Goal: Task Accomplishment & Management: Use online tool/utility

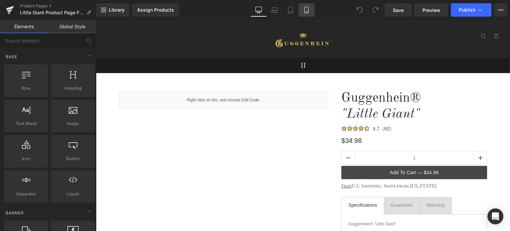
click at [308, 11] on icon at bounding box center [306, 10] width 7 height 7
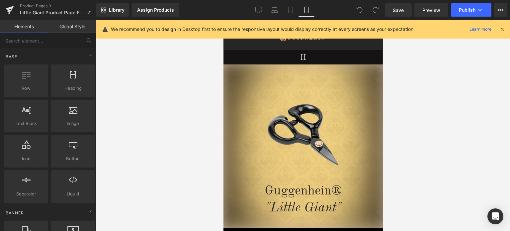
click at [502, 31] on icon at bounding box center [502, 29] width 6 height 6
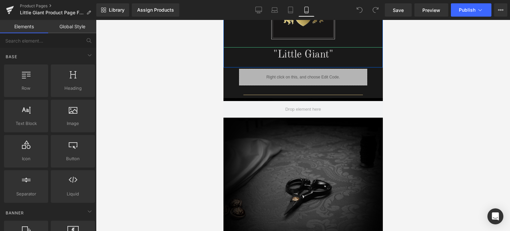
scroll to position [433, 0]
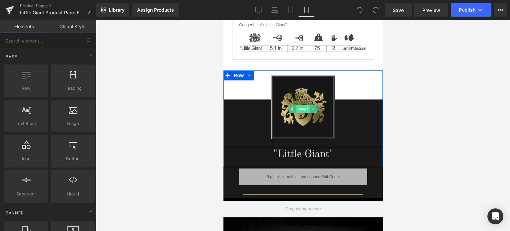
click at [301, 107] on span "Image" at bounding box center [303, 109] width 14 height 8
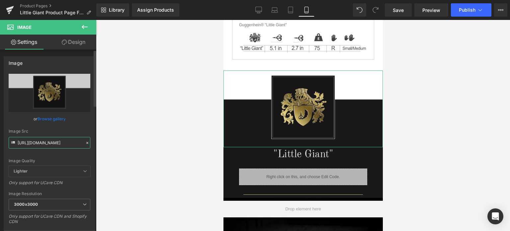
click at [41, 145] on input "https://cdn.shopify.com/s/files/1/0566/0963/6442/files/3-4_be78f3b5-9a6d-4dd0-a…" at bounding box center [50, 143] width 82 height 12
paste input "4-1_486f5b23-d626-4ee1-94e2-8494fa58c39c.png?v=1756507653"
click at [53, 204] on span "3000x3000" at bounding box center [50, 204] width 82 height 12
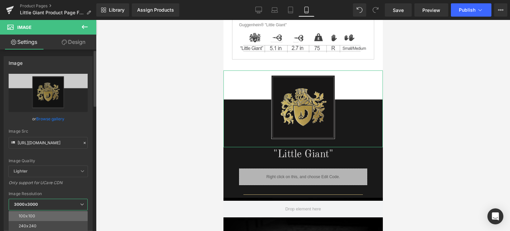
click at [50, 214] on li "100x100" at bounding box center [50, 216] width 82 height 10
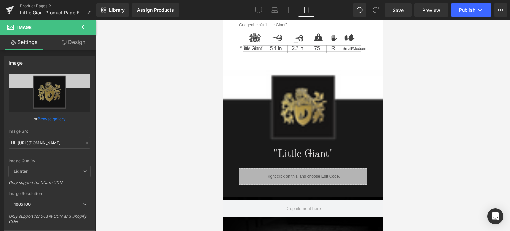
type input "https://cdn.shopify.com/s/files/1/0566/0963/6442/files/4-1_486f5b23-d626-4ee1-9…"
click at [402, 10] on span "Save" at bounding box center [398, 10] width 11 height 7
click at [428, 11] on span "Preview" at bounding box center [431, 10] width 18 height 7
click at [39, 6] on link "Product Pages" at bounding box center [58, 5] width 76 height 5
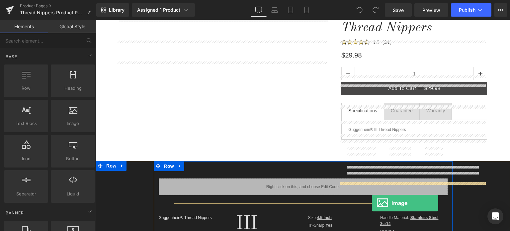
scroll to position [100, 0]
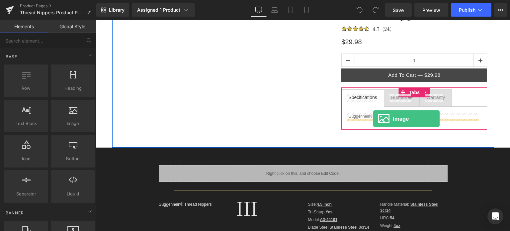
drag, startPoint x: 274, startPoint y: 156, endPoint x: 373, endPoint y: 118, distance: 106.0
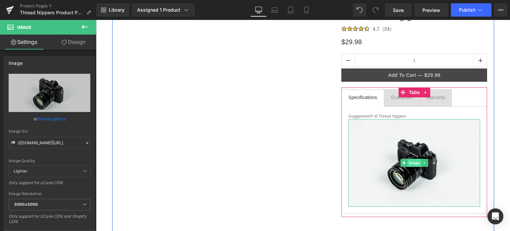
click at [411, 164] on span "Image" at bounding box center [414, 163] width 14 height 8
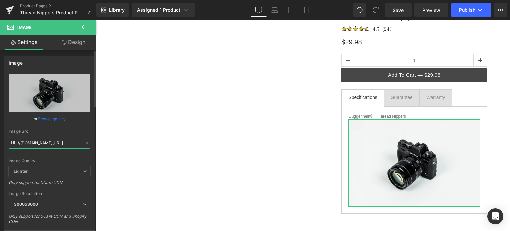
click at [52, 141] on input "//d1um8515vdn9kb.cloudfront.net/images/parallax.jpg" at bounding box center [50, 143] width 82 height 12
paste input "https://cdn.shopify.com/s/files/1/0566/0963/6442/files/1_90a0cc19-f160-463e-9fb…"
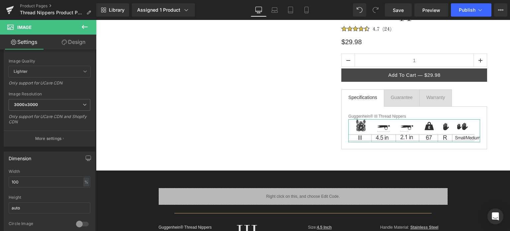
type input "https://cdn.shopify.com/s/files/1/0566/0963/6442/files/1_90a0cc19-f160-463e-9fb…"
click at [77, 42] on link "Design" at bounding box center [73, 42] width 48 height 15
click at [0, 0] on div "Spacing" at bounding box center [0, 0] width 0 height 0
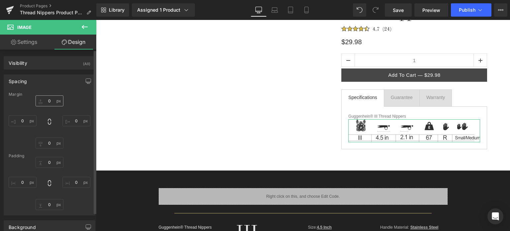
type input "0"
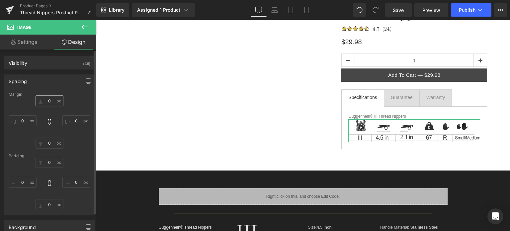
type input "0"
click at [50, 100] on input "0" at bounding box center [50, 100] width 28 height 11
type input "15"
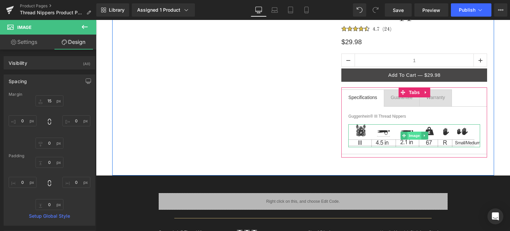
click at [410, 135] on span "Image" at bounding box center [414, 135] width 14 height 8
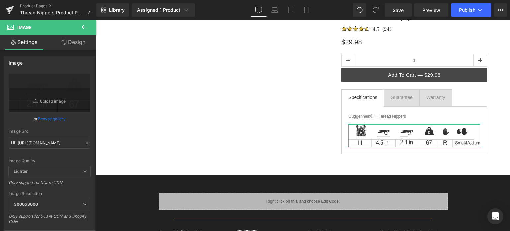
click at [77, 43] on link "Design" at bounding box center [73, 42] width 48 height 15
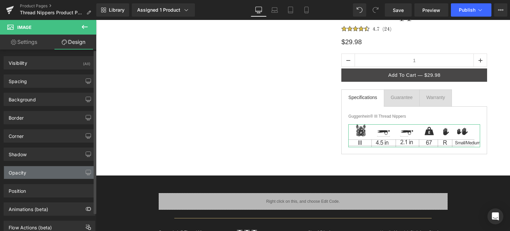
click at [54, 174] on div "Opacity" at bounding box center [49, 172] width 91 height 13
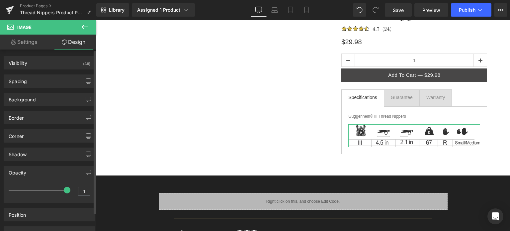
type input "0.9"
drag, startPoint x: 65, startPoint y: 189, endPoint x: 61, endPoint y: 190, distance: 3.8
click at [61, 190] on div at bounding box center [39, 189] width 55 height 13
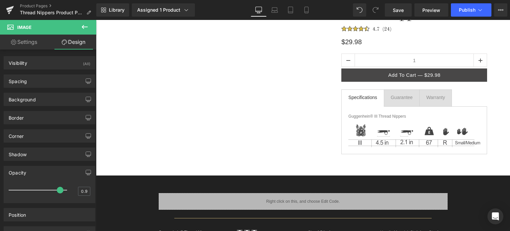
click at [85, 28] on icon at bounding box center [85, 27] width 8 height 8
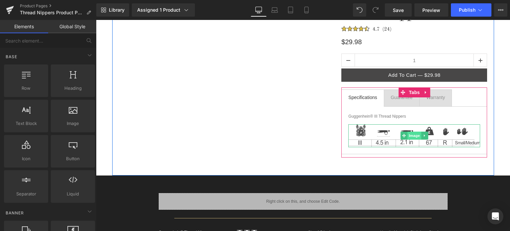
click at [413, 136] on span "Image" at bounding box center [414, 135] width 14 height 8
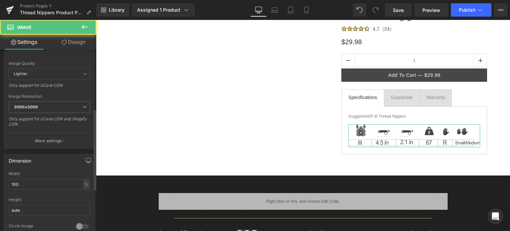
scroll to position [133, 0]
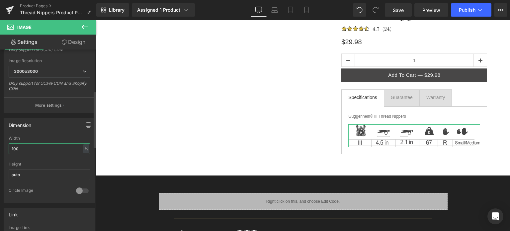
drag, startPoint x: 22, startPoint y: 148, endPoint x: 6, endPoint y: 148, distance: 16.3
click at [6, 148] on div "100% Width 100 % % px auto Height auto 0 Circle Image" at bounding box center [49, 169] width 91 height 66
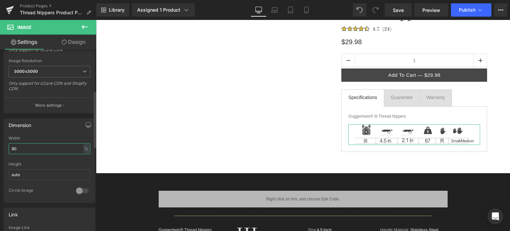
click at [17, 147] on input "90" at bounding box center [50, 148] width 82 height 11
type input "93"
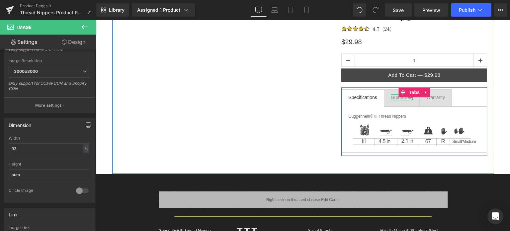
click at [396, 98] on div "Guarantee" at bounding box center [402, 97] width 22 height 6
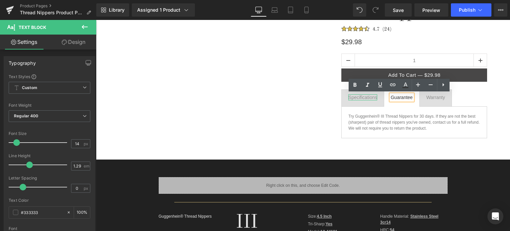
click at [359, 97] on div "Specifications" at bounding box center [362, 97] width 29 height 6
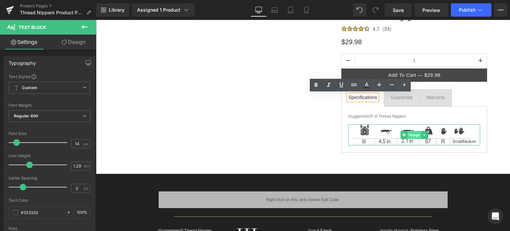
click at [410, 133] on span "Image" at bounding box center [414, 135] width 14 height 8
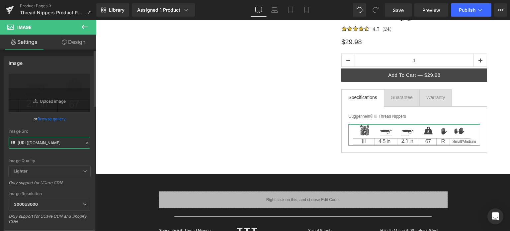
click at [53, 144] on input "https://cdn.shopify.com/s/files/1/0566/0963/6442/files/1_90a0cc19-f160-463e-9fb…" at bounding box center [50, 143] width 82 height 12
click at [66, 152] on div "Image Quality Lighter Lightest Lighter Lighter Lightest Only support for UCare …" at bounding box center [50, 120] width 82 height 92
click at [276, 11] on icon at bounding box center [274, 12] width 6 height 2
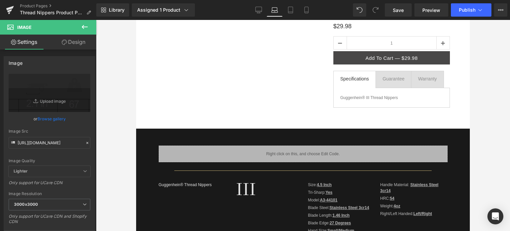
scroll to position [0, 0]
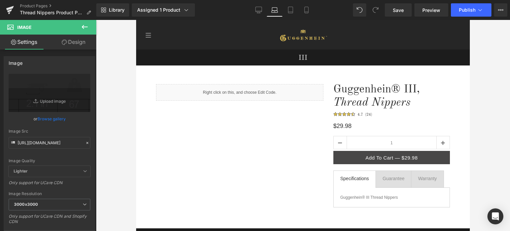
click at [86, 25] on icon at bounding box center [85, 27] width 8 height 8
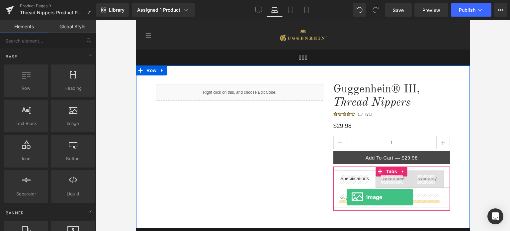
drag, startPoint x: 215, startPoint y: 136, endPoint x: 346, endPoint y: 197, distance: 144.9
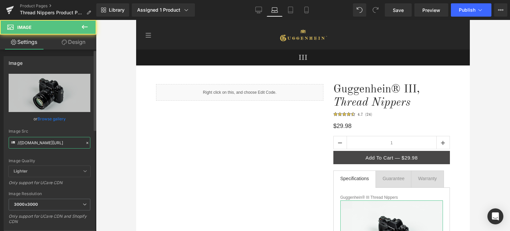
click at [53, 142] on input "//d1um8515vdn9kb.cloudfront.net/images/parallax.jpg" at bounding box center [50, 143] width 82 height 12
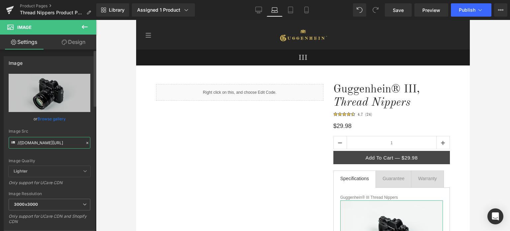
paste input "https://cdn.shopify.com/s/files/1/0566/0963/6442/files/1_90a0cc19-f160-463e-9fb…"
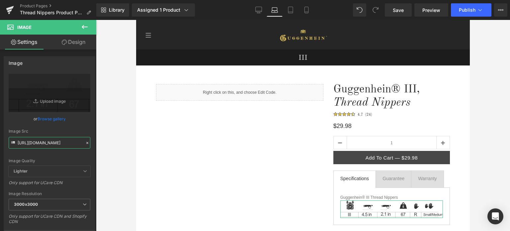
type input "https://cdn.shopify.com/s/files/1/0566/0963/6442/files/1_90a0cc19-f160-463e-9fb…"
click at [76, 41] on link "Design" at bounding box center [73, 42] width 48 height 15
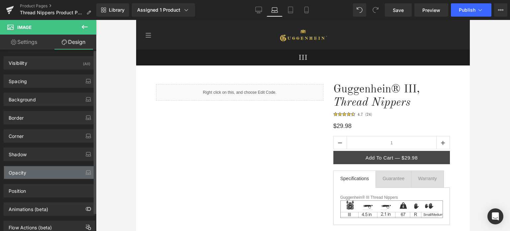
click at [43, 173] on div "Opacity" at bounding box center [49, 172] width 91 height 13
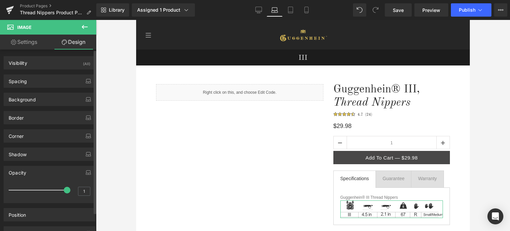
type input "0.9"
drag, startPoint x: 63, startPoint y: 187, endPoint x: 58, endPoint y: 186, distance: 5.1
click at [58, 186] on span at bounding box center [60, 189] width 7 height 7
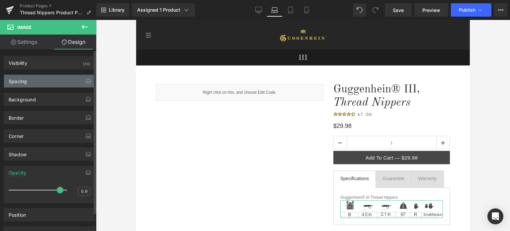
click at [34, 82] on div "Spacing" at bounding box center [49, 81] width 91 height 13
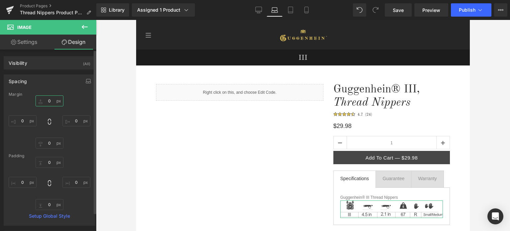
click at [50, 101] on input "0" at bounding box center [50, 100] width 28 height 11
type input "12"
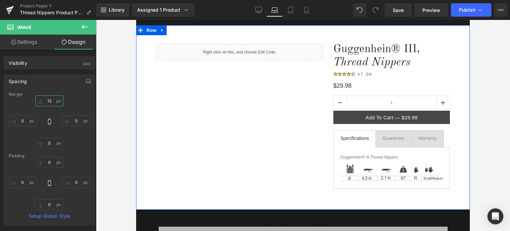
scroll to position [66, 0]
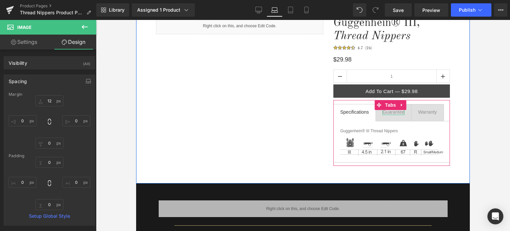
click at [387, 111] on div "Guarantee" at bounding box center [393, 112] width 22 height 6
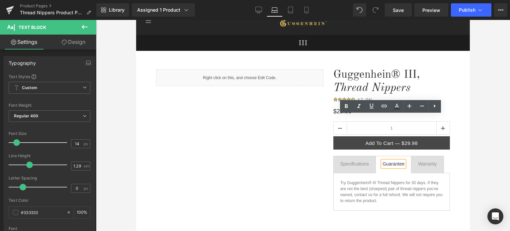
scroll to position [0, 0]
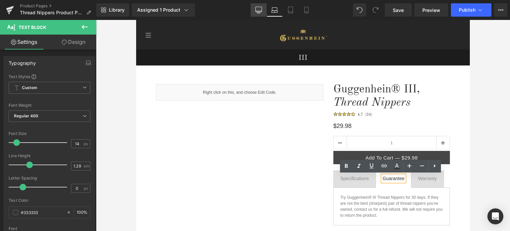
click at [256, 12] on icon at bounding box center [258, 10] width 7 height 7
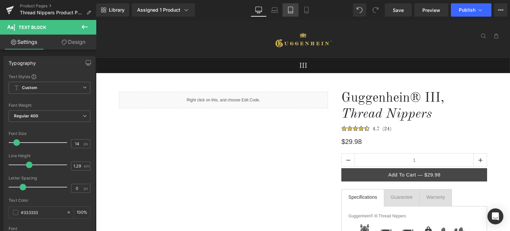
click at [295, 11] on link "Tablet" at bounding box center [290, 9] width 16 height 13
type input "100"
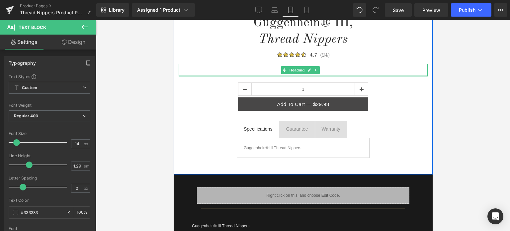
scroll to position [166, 0]
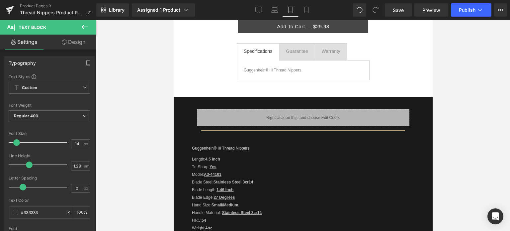
click at [89, 20] on button at bounding box center [84, 27] width 23 height 15
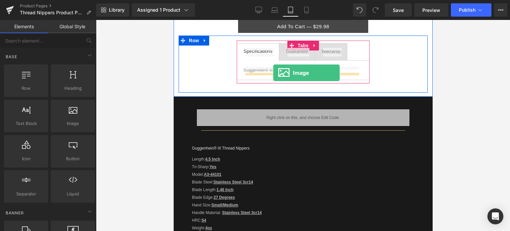
drag, startPoint x: 263, startPoint y: 132, endPoint x: 273, endPoint y: 73, distance: 60.1
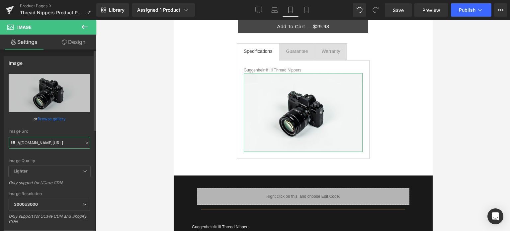
click at [46, 142] on input "//d1um8515vdn9kb.cloudfront.net/images/parallax.jpg" at bounding box center [50, 143] width 82 height 12
paste input "https://cdn.shopify.com/s/files/1/0566/0963/6442/files/1_90a0cc19-f160-463e-9fb…"
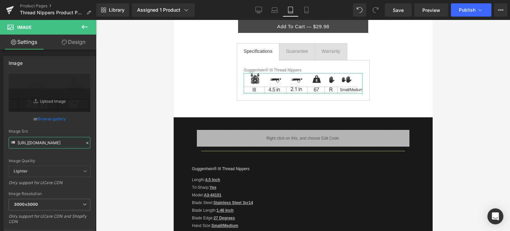
type input "https://cdn.shopify.com/s/files/1/0566/0963/6442/files/1_90a0cc19-f160-463e-9fb…"
click at [78, 40] on link "Design" at bounding box center [73, 42] width 48 height 15
click at [0, 0] on div "Spacing" at bounding box center [0, 0] width 0 height 0
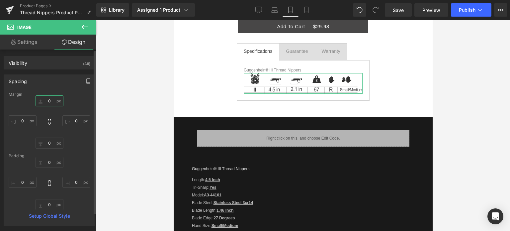
click at [51, 103] on input "0" at bounding box center [50, 100] width 28 height 11
type input "12"
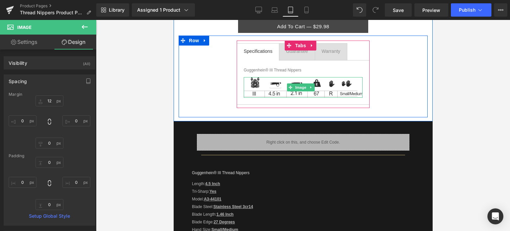
click at [301, 87] on span "Image" at bounding box center [300, 87] width 14 height 8
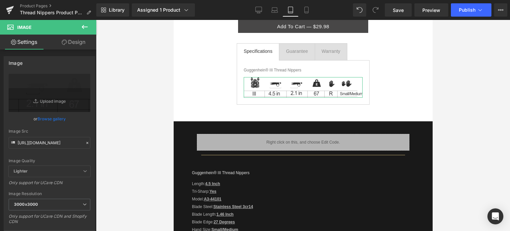
click at [79, 42] on link "Design" at bounding box center [73, 42] width 48 height 15
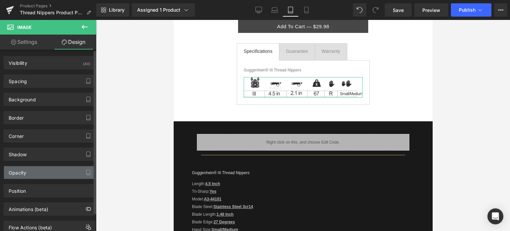
click at [50, 176] on div "Opacity" at bounding box center [49, 172] width 91 height 13
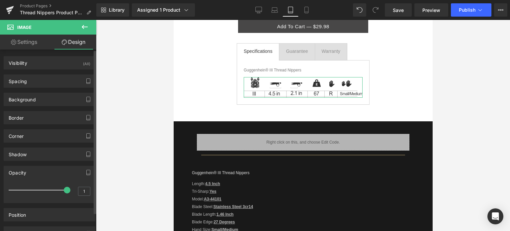
type input "0.9"
drag, startPoint x: 62, startPoint y: 189, endPoint x: 56, endPoint y: 182, distance: 9.4
click at [58, 187] on span at bounding box center [60, 189] width 7 height 7
click at [28, 42] on link "Settings" at bounding box center [24, 42] width 48 height 15
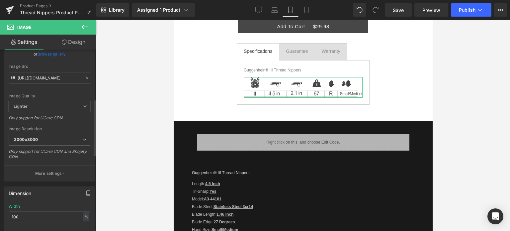
scroll to position [166, 0]
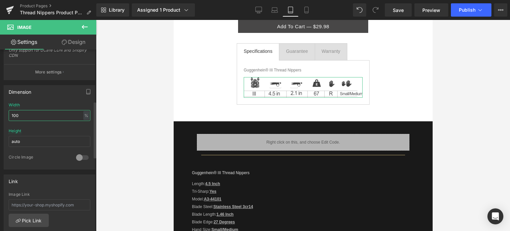
drag, startPoint x: 25, startPoint y: 111, endPoint x: 6, endPoint y: 113, distance: 18.4
click at [6, 113] on div "100% Width 100 % % px auto Height auto 0 Circle Image" at bounding box center [49, 136] width 91 height 66
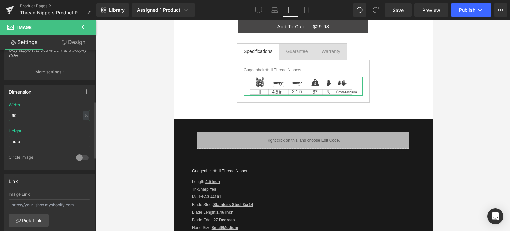
click at [17, 114] on input "90" at bounding box center [50, 115] width 82 height 11
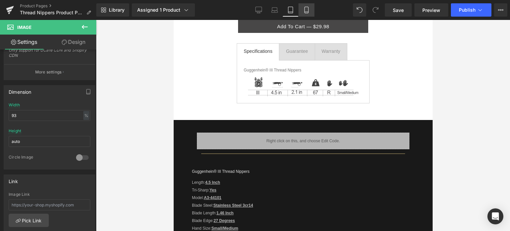
click at [308, 9] on icon at bounding box center [306, 10] width 4 height 6
type input "auto"
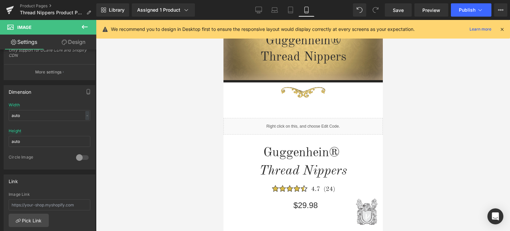
scroll to position [0, 0]
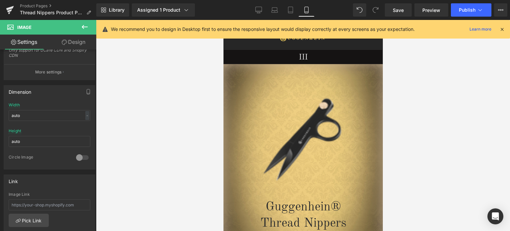
click at [503, 29] on icon at bounding box center [502, 29] width 6 height 6
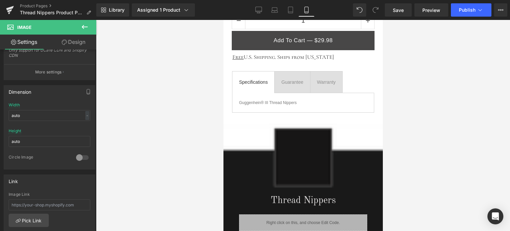
scroll to position [400, 0]
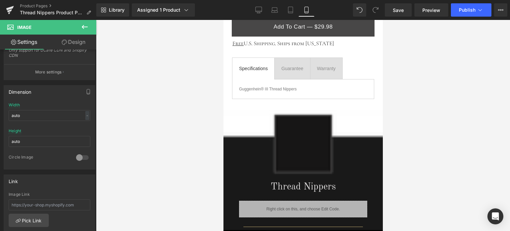
click at [84, 28] on icon at bounding box center [85, 27] width 8 height 8
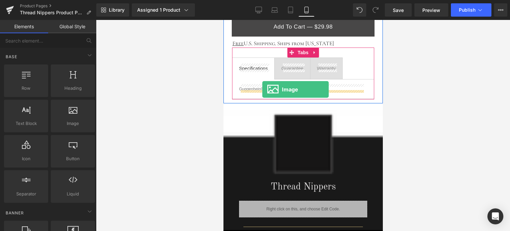
drag, startPoint x: 335, startPoint y: 130, endPoint x: 262, endPoint y: 89, distance: 83.2
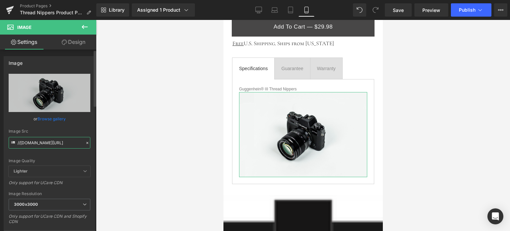
click at [48, 143] on input "//d1um8515vdn9kb.cloudfront.net/images/parallax.jpg" at bounding box center [50, 143] width 82 height 12
paste input "https://cdn.shopify.com/s/files/1/0566/0963/6442/files/1_90a0cc19-f160-463e-9fb…"
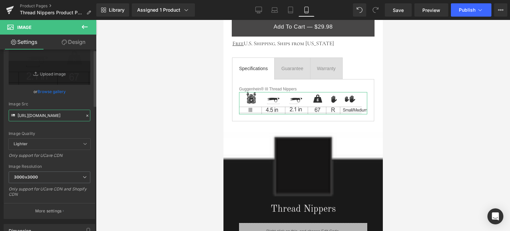
scroll to position [100, 0]
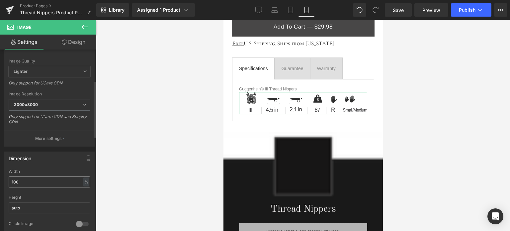
type input "https://cdn.shopify.com/s/files/1/0566/0963/6442/files/1_90a0cc19-f160-463e-9fb…"
drag, startPoint x: 24, startPoint y: 181, endPoint x: 4, endPoint y: 183, distance: 20.3
click at [4, 183] on div "Dimension 100% Width 100 % % px auto Height auto 0 Circle Image" at bounding box center [50, 193] width 92 height 84
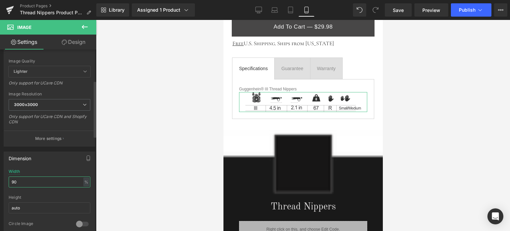
click at [17, 180] on input "90" at bounding box center [50, 181] width 82 height 11
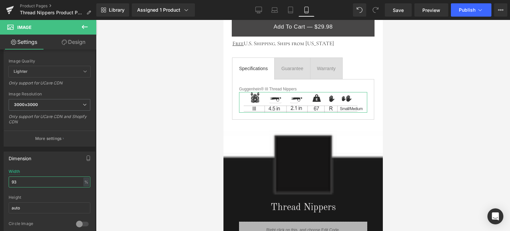
type input "93"
drag, startPoint x: 77, startPoint y: 41, endPoint x: 39, endPoint y: 85, distance: 57.7
click at [77, 41] on link "Design" at bounding box center [73, 42] width 48 height 15
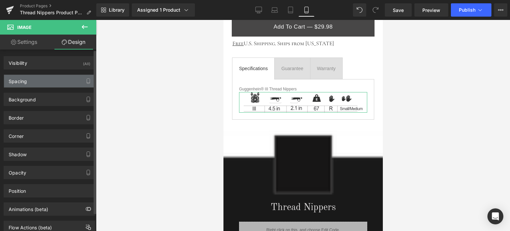
click at [39, 85] on div "Spacing" at bounding box center [49, 81] width 91 height 13
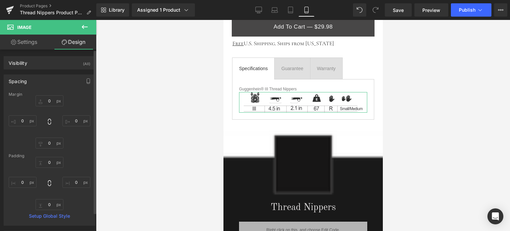
type input "0"
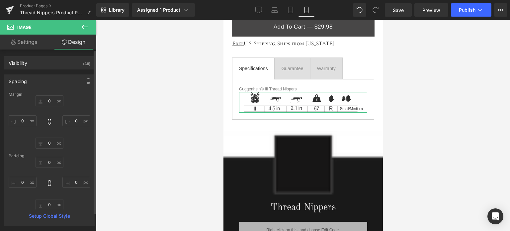
type input "0"
click at [51, 98] on input "0" at bounding box center [50, 100] width 28 height 11
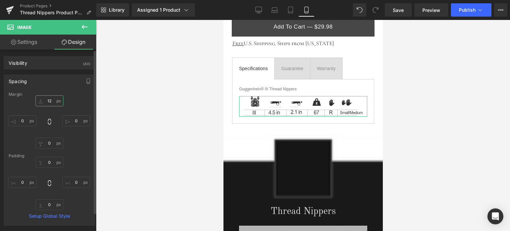
type input "12"
click at [35, 80] on div "Spacing" at bounding box center [49, 81] width 91 height 13
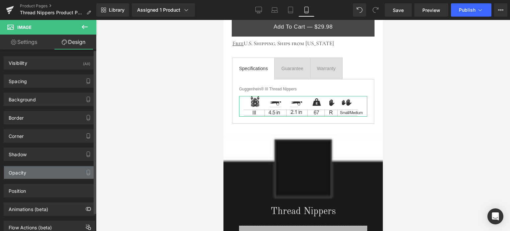
click at [47, 170] on div "Opacity" at bounding box center [49, 172] width 91 height 13
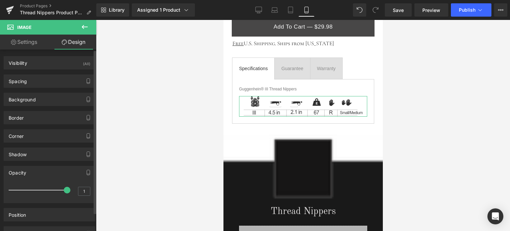
type input "0.9"
drag, startPoint x: 62, startPoint y: 190, endPoint x: 56, endPoint y: 189, distance: 6.3
click at [57, 189] on span at bounding box center [60, 189] width 7 height 7
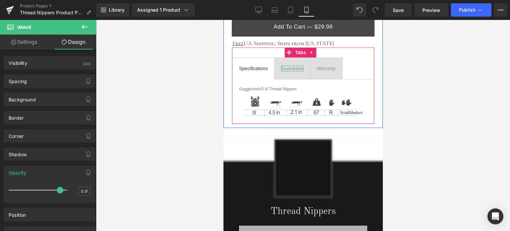
click at [291, 67] on div "Guarantee" at bounding box center [292, 68] width 22 height 6
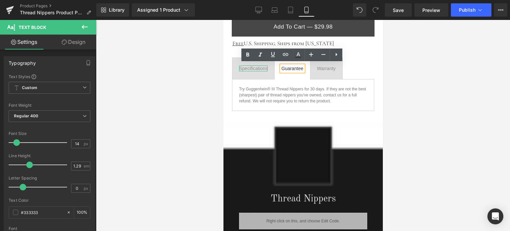
click at [257, 66] on div "Specifications" at bounding box center [253, 68] width 29 height 6
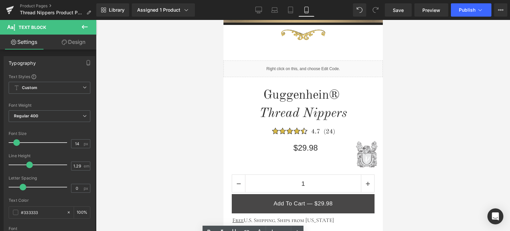
scroll to position [305, 0]
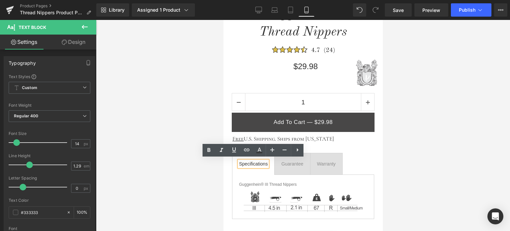
drag, startPoint x: 379, startPoint y: 89, endPoint x: 617, endPoint y: 95, distance: 238.3
click at [432, 152] on div at bounding box center [303, 125] width 414 height 211
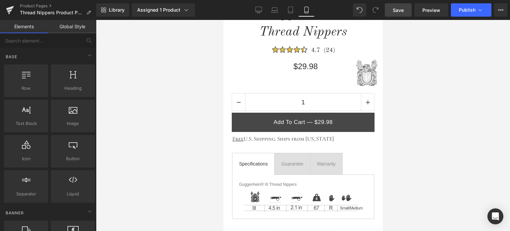
click at [399, 9] on span "Save" at bounding box center [398, 10] width 11 height 7
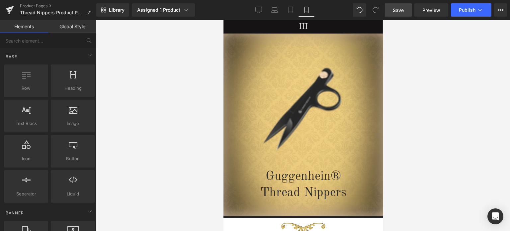
scroll to position [0, 0]
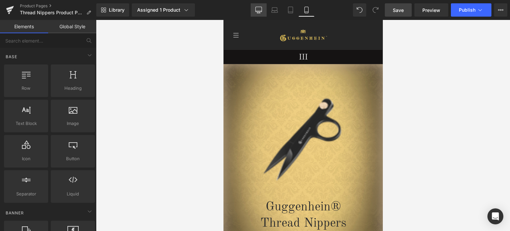
click at [262, 12] on icon at bounding box center [258, 10] width 7 height 7
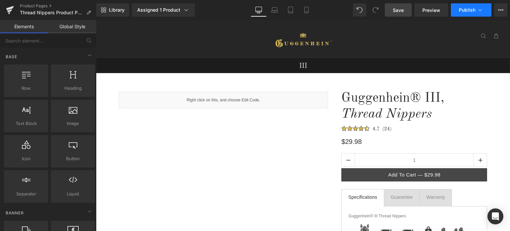
click at [469, 13] on span "Publish" at bounding box center [467, 9] width 17 height 5
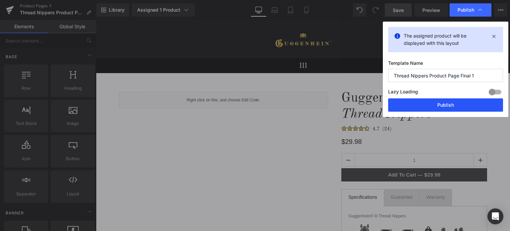
click at [441, 106] on button "Publish" at bounding box center [445, 104] width 115 height 13
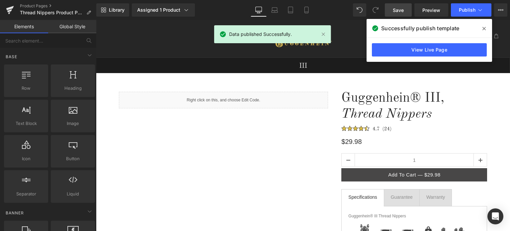
click at [485, 30] on icon at bounding box center [483, 28] width 3 height 3
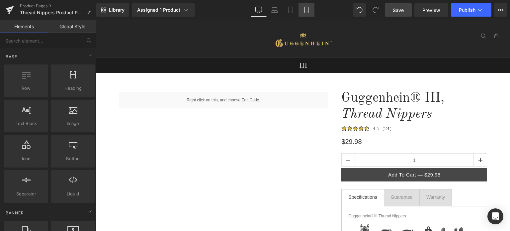
click at [310, 12] on link "Mobile" at bounding box center [306, 9] width 16 height 13
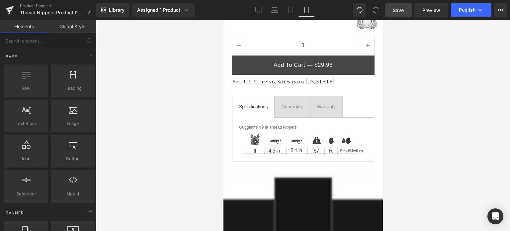
scroll to position [395, 0]
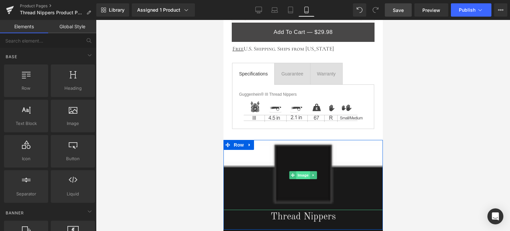
click at [305, 171] on span "Image" at bounding box center [303, 175] width 14 height 8
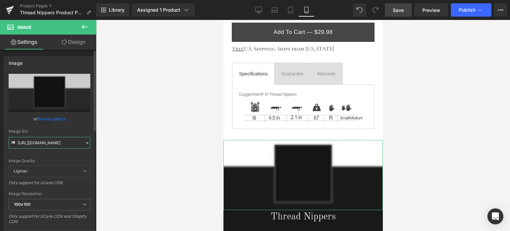
click at [51, 138] on input "https://cdn.shopify.com/s/files/1/0566/0963/6442/files/2_e87582b9-2c84-4368-a9e…" at bounding box center [50, 143] width 82 height 12
paste input "1_fe9e7bd3-412a-49e3-9c10-7efefe1ee1f6.png?v=1756508987"
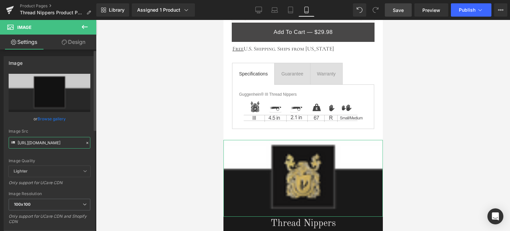
type input "https://cdn.shopify.com/s/files/1/0566/0963/6442/files/1_fe9e7bd3-412a-49e3-9c1…"
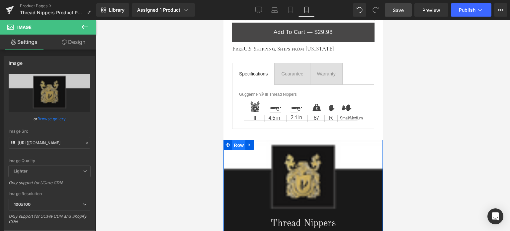
click at [237, 141] on span "Row" at bounding box center [238, 145] width 13 height 10
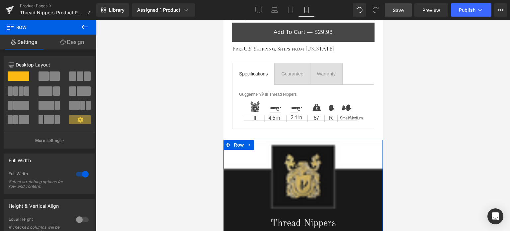
click at [68, 40] on link "Design" at bounding box center [72, 42] width 48 height 15
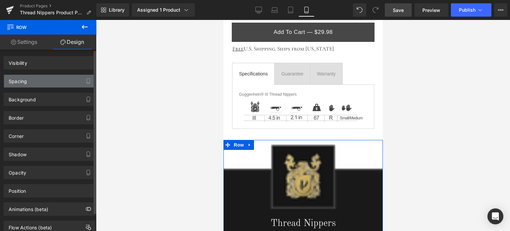
click at [38, 81] on div "Spacing" at bounding box center [49, 81] width 91 height 13
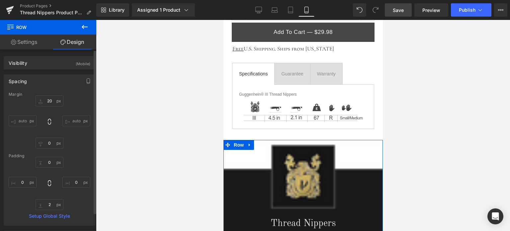
type input "20"
type input "0"
type input "2"
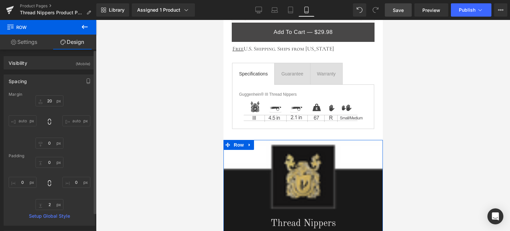
type input "0"
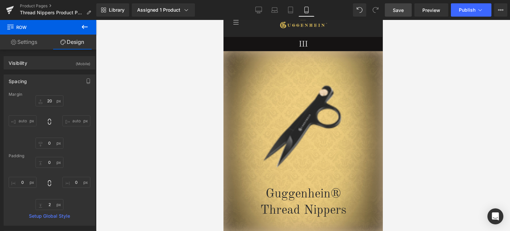
scroll to position [7, 0]
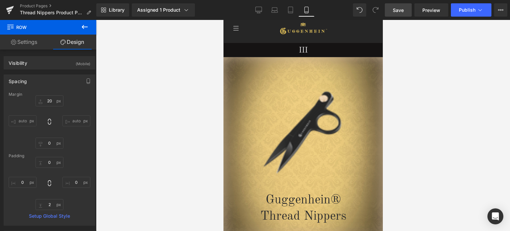
click at [398, 7] on span "Save" at bounding box center [398, 10] width 11 height 7
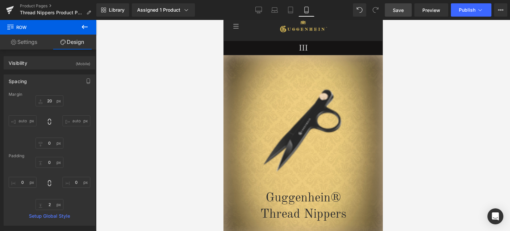
scroll to position [0, 0]
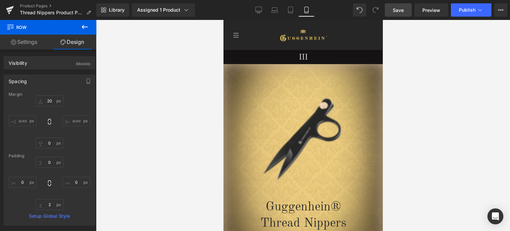
drag, startPoint x: 380, startPoint y: 52, endPoint x: 613, endPoint y: 50, distance: 232.3
click at [401, 10] on span "Save" at bounding box center [398, 10] width 11 height 7
click at [301, 137] on span "Image" at bounding box center [303, 137] width 14 height 8
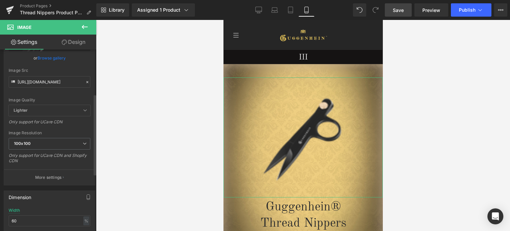
scroll to position [100, 0]
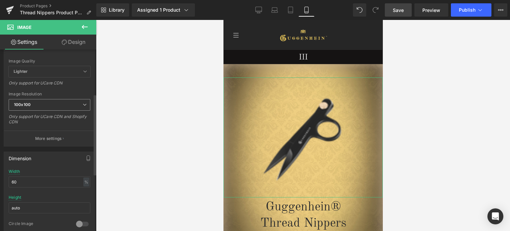
click at [61, 109] on span "100x100" at bounding box center [50, 105] width 82 height 12
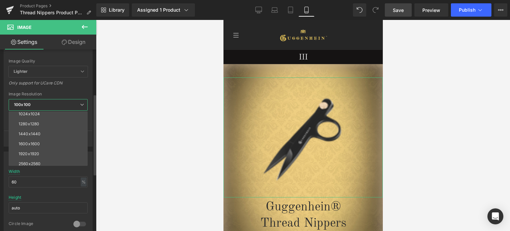
scroll to position [95, 0]
click at [44, 160] on li "3000x3000" at bounding box center [50, 161] width 82 height 10
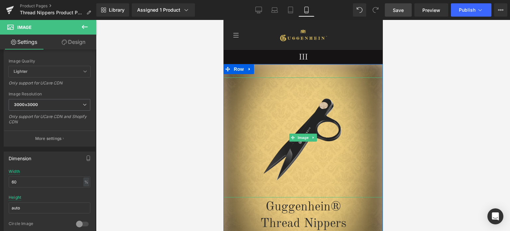
type input "https://cdn.shopify.com/s/files/1/0566/0963/6442/files/1-1_6fe0765f-22e4-4283-8…"
click at [71, 41] on link "Design" at bounding box center [73, 42] width 48 height 15
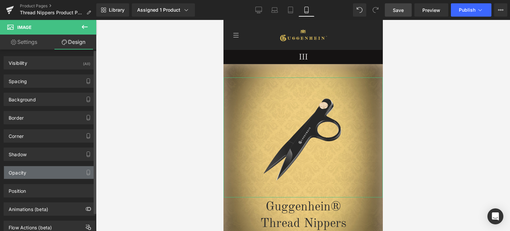
click at [50, 173] on div "Opacity" at bounding box center [49, 172] width 91 height 13
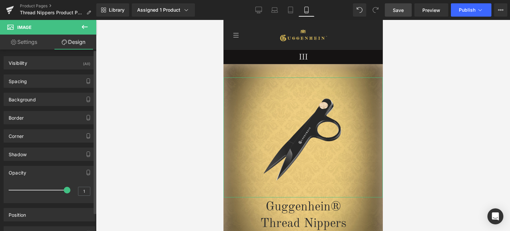
click at [50, 173] on div "Opacity" at bounding box center [49, 172] width 91 height 13
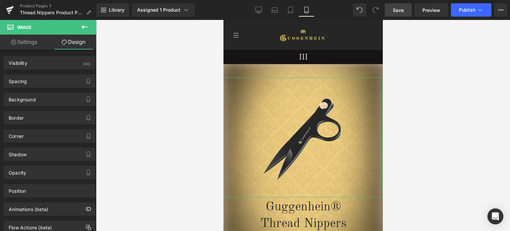
click at [31, 43] on link "Settings" at bounding box center [24, 42] width 48 height 15
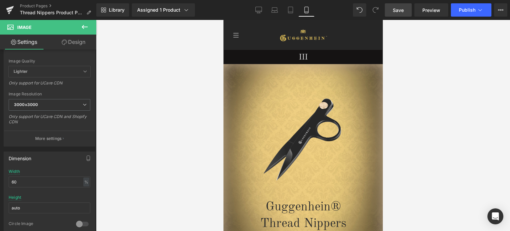
click at [405, 10] on link "Save" at bounding box center [398, 9] width 27 height 13
drag, startPoint x: 429, startPoint y: 7, endPoint x: 426, endPoint y: 11, distance: 4.7
click at [429, 7] on span "Preview" at bounding box center [431, 10] width 18 height 7
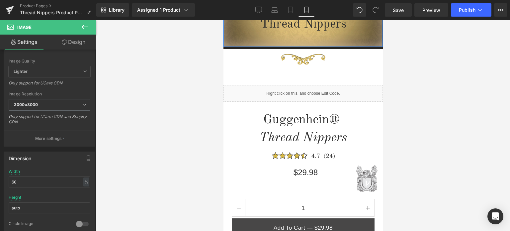
scroll to position [398, 0]
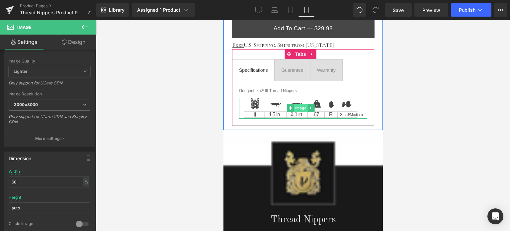
click at [302, 108] on span "Image" at bounding box center [300, 108] width 14 height 8
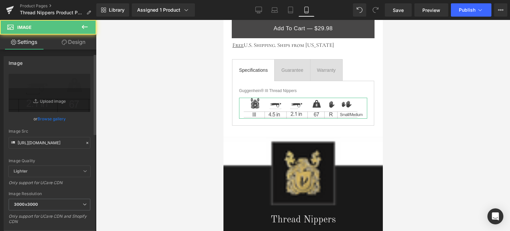
scroll to position [166, 0]
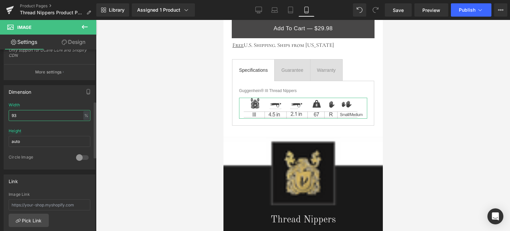
click at [17, 114] on input "93" at bounding box center [50, 115] width 82 height 11
type input "95"
click at [404, 8] on span "Save" at bounding box center [398, 10] width 11 height 7
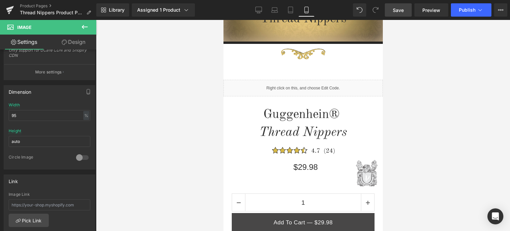
scroll to position [0, 0]
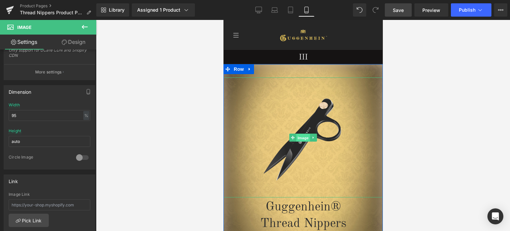
click at [297, 137] on span "Image" at bounding box center [303, 137] width 14 height 8
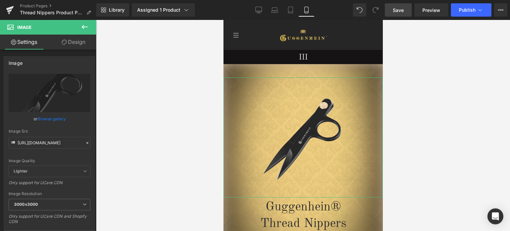
click at [73, 44] on link "Design" at bounding box center [73, 42] width 48 height 15
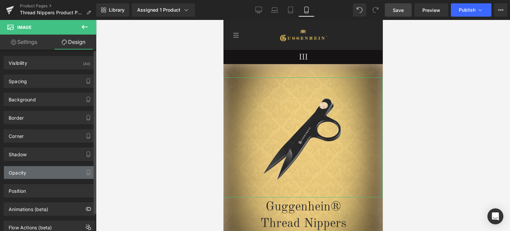
click at [43, 172] on div "Opacity" at bounding box center [49, 172] width 91 height 13
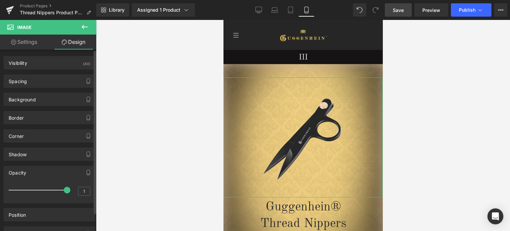
click at [43, 172] on div "Opacity" at bounding box center [49, 172] width 91 height 13
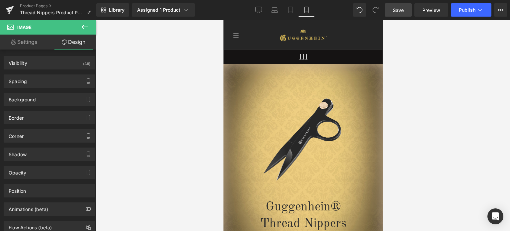
click at [86, 27] on icon at bounding box center [85, 27] width 6 height 4
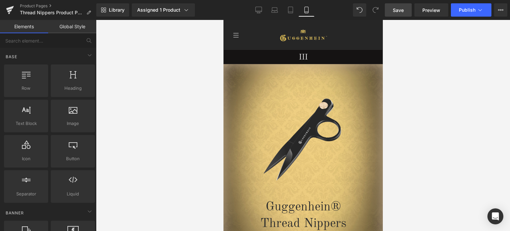
click at [398, 9] on span "Save" at bounding box center [398, 10] width 11 height 7
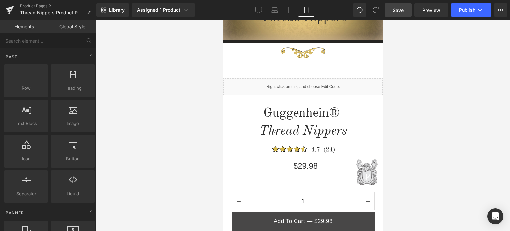
click at [400, 11] on span "Save" at bounding box center [398, 10] width 11 height 7
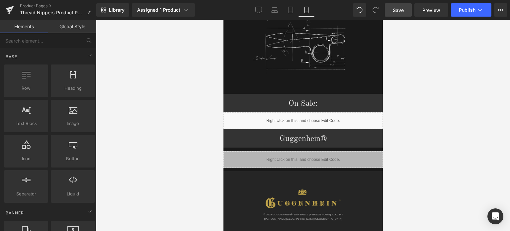
scroll to position [850, 0]
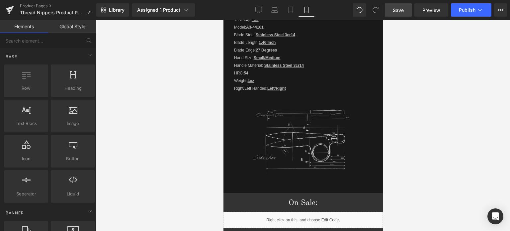
click at [398, 10] on span "Save" at bounding box center [398, 10] width 11 height 7
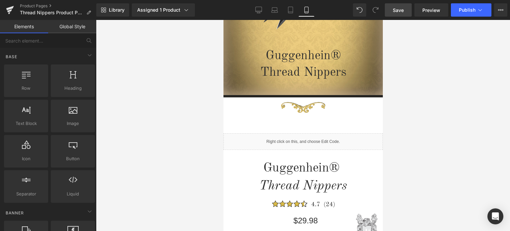
scroll to position [138, 0]
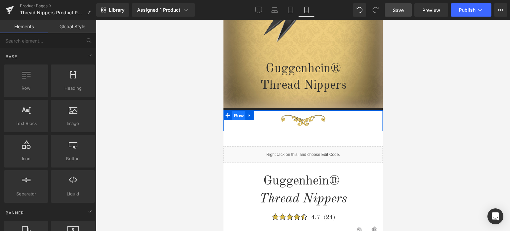
click at [235, 114] on span "Row" at bounding box center [238, 116] width 13 height 10
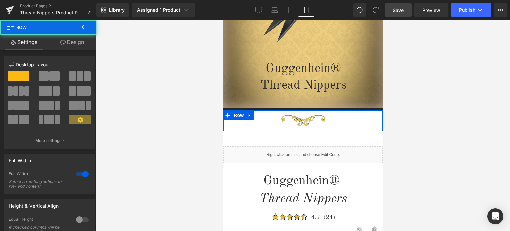
click at [71, 43] on link "Design" at bounding box center [72, 42] width 48 height 15
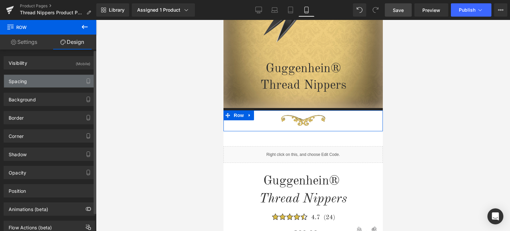
click at [44, 81] on div "Spacing" at bounding box center [49, 81] width 91 height 13
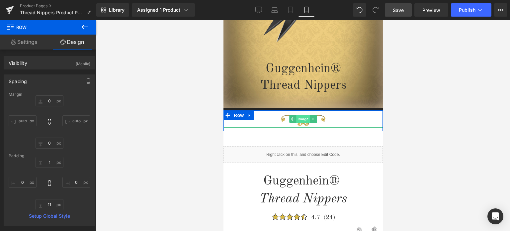
click at [300, 120] on span "Image" at bounding box center [303, 119] width 14 height 8
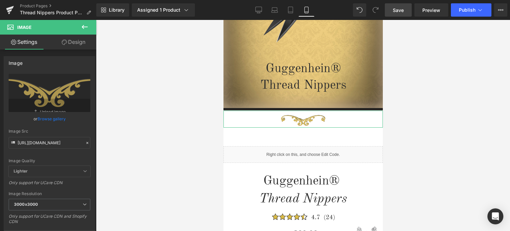
click at [76, 42] on link "Design" at bounding box center [73, 42] width 48 height 15
click at [0, 0] on div "Spacing" at bounding box center [0, 0] width 0 height 0
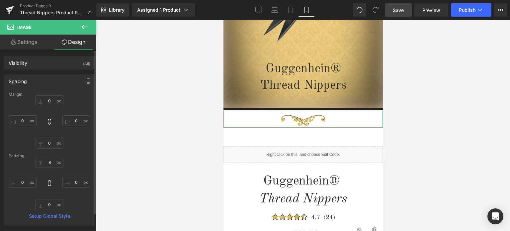
type input "0"
type input "8"
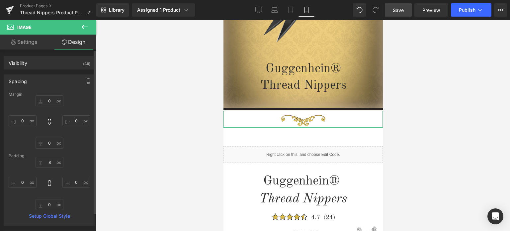
type input "0"
click at [50, 161] on input "8" at bounding box center [50, 162] width 28 height 11
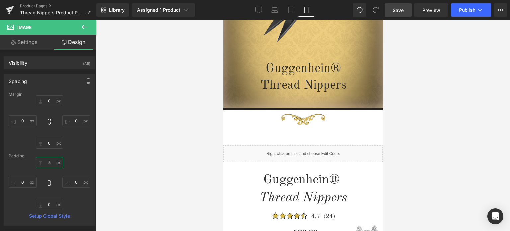
type input "5"
click at [402, 10] on span "Save" at bounding box center [398, 10] width 11 height 7
click at [401, 8] on span "Save" at bounding box center [398, 10] width 11 height 7
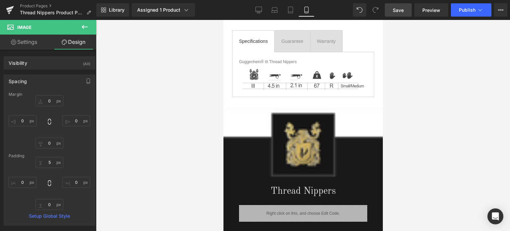
scroll to position [437, 0]
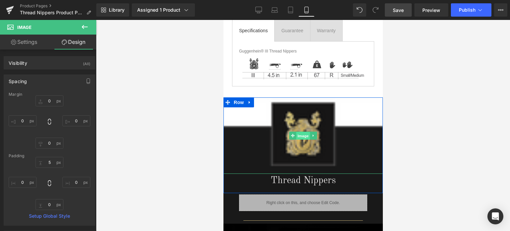
click at [302, 134] on span "Image" at bounding box center [303, 136] width 14 height 8
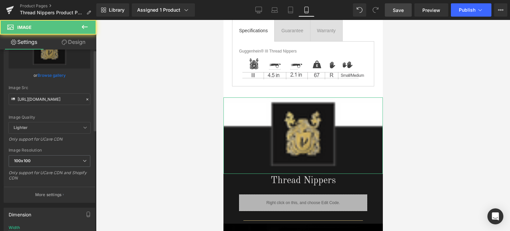
scroll to position [100, 0]
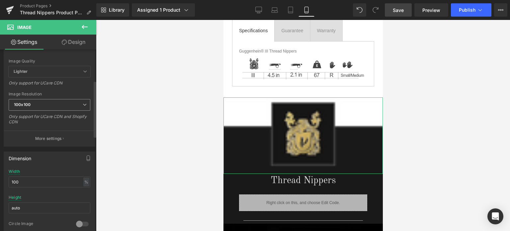
click at [53, 106] on span "100x100" at bounding box center [50, 105] width 82 height 12
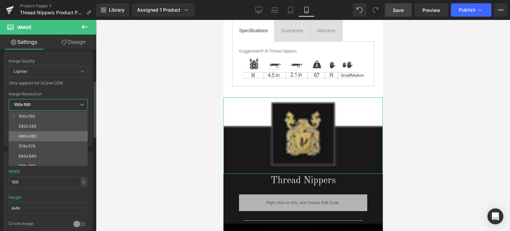
click at [42, 132] on li "480x480" at bounding box center [50, 136] width 82 height 10
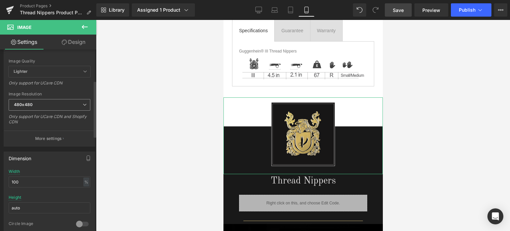
click at [59, 105] on span "480x480" at bounding box center [50, 105] width 82 height 12
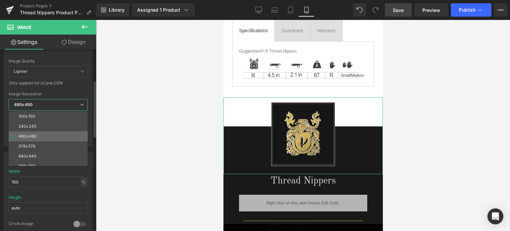
scroll to position [95, 0]
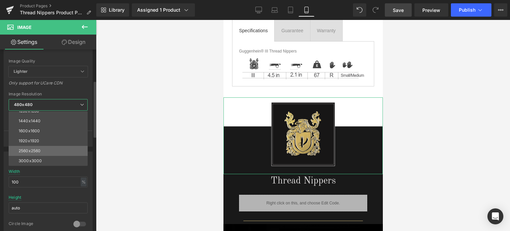
click at [47, 154] on li "2560x2560" at bounding box center [50, 151] width 82 height 10
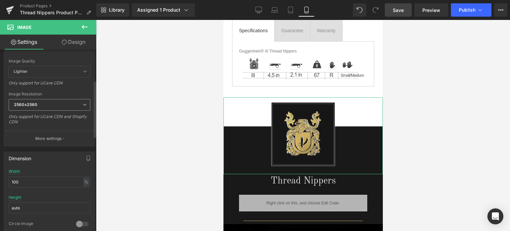
click at [57, 103] on span "2560x2560" at bounding box center [50, 105] width 82 height 12
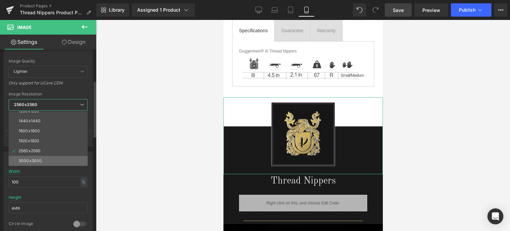
click at [41, 157] on li "3000x3000" at bounding box center [50, 161] width 82 height 10
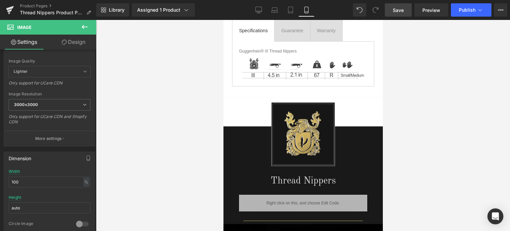
type input "https://cdn.shopify.com/s/files/1/0566/0963/6442/files/1_fe9e7bd3-412a-49e3-9c1…"
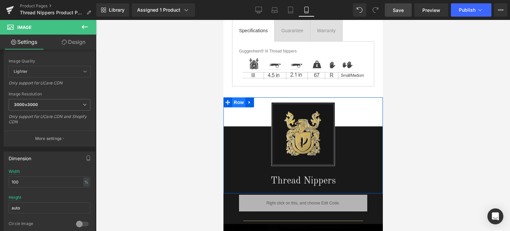
click at [237, 102] on span "Row" at bounding box center [238, 102] width 13 height 10
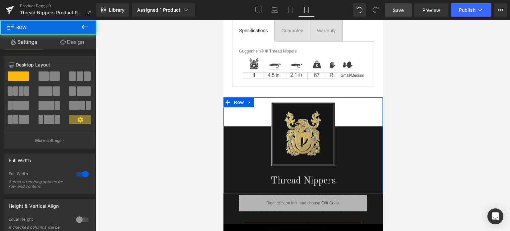
click at [76, 45] on link "Design" at bounding box center [72, 42] width 48 height 15
click at [0, 0] on div "Spacing" at bounding box center [0, 0] width 0 height 0
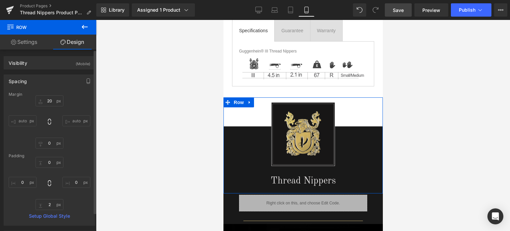
type input "20"
type input "0"
type input "2"
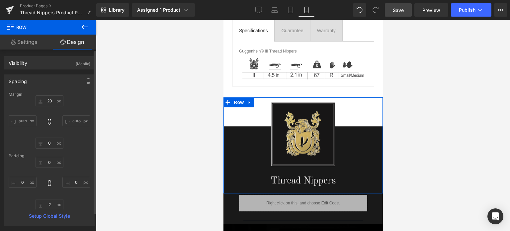
type input "0"
click at [45, 78] on div "Spacing" at bounding box center [49, 81] width 91 height 13
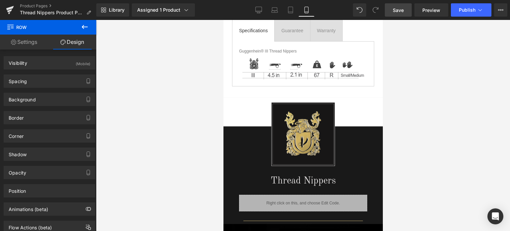
click at [402, 8] on span "Save" at bounding box center [398, 10] width 11 height 7
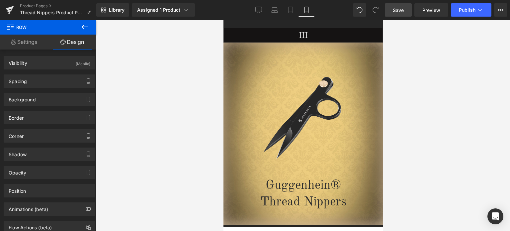
scroll to position [0, 0]
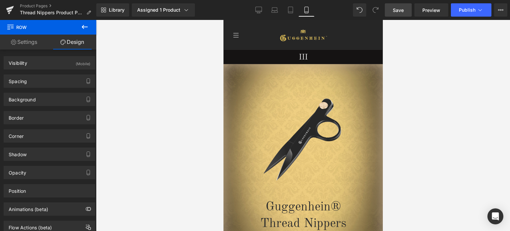
drag, startPoint x: 380, startPoint y: 90, endPoint x: 620, endPoint y: 49, distance: 243.1
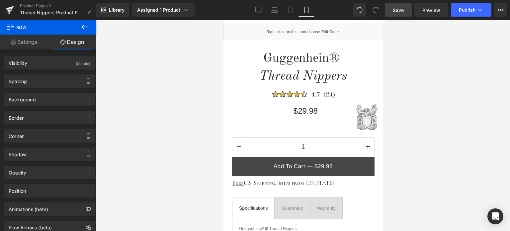
scroll to position [332, 0]
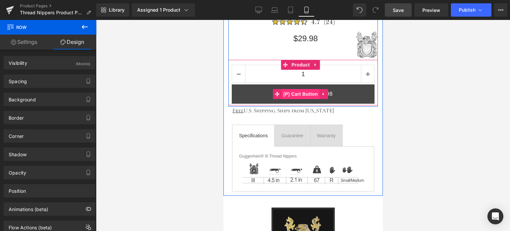
click at [300, 93] on span "(P) Cart Button" at bounding box center [300, 94] width 38 height 10
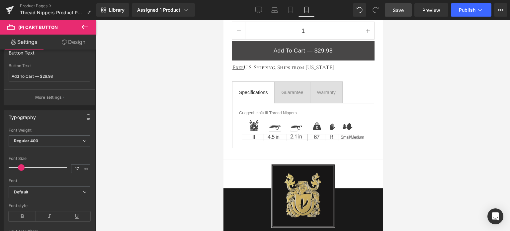
scroll to position [465, 0]
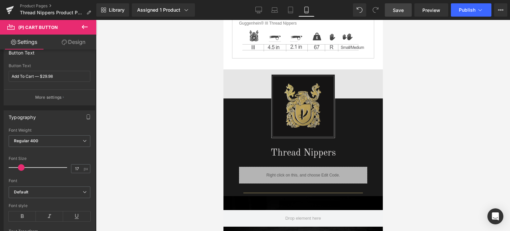
click at [305, 105] on div "Image" at bounding box center [302, 107] width 159 height 77
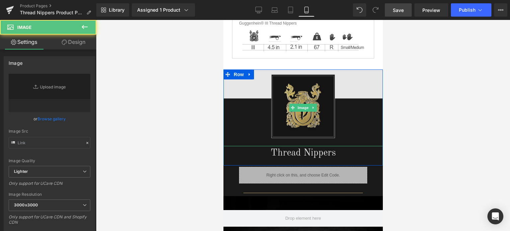
type input "https://cdn.shopify.com/s/files/1/0566/0963/6442/files/1_fe9e7bd3-412a-49e3-9c1…"
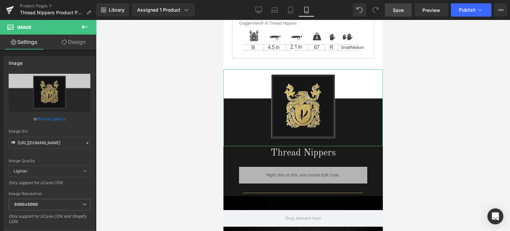
drag, startPoint x: 85, startPoint y: 40, endPoint x: 44, endPoint y: 128, distance: 97.4
click at [85, 40] on link "Design" at bounding box center [73, 42] width 48 height 15
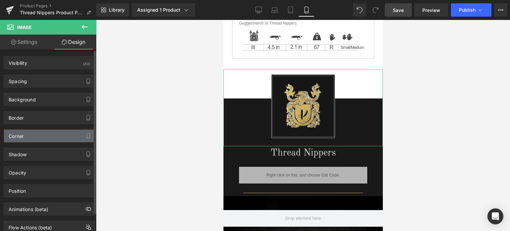
click at [33, 134] on div "Corner" at bounding box center [49, 135] width 91 height 13
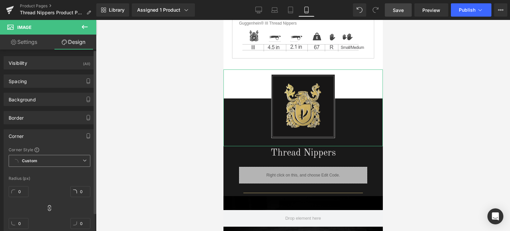
scroll to position [66, 0]
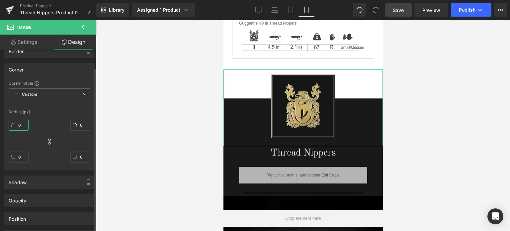
click at [23, 123] on input "0" at bounding box center [19, 124] width 20 height 11
type input "25"
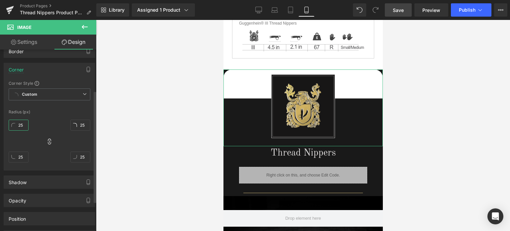
click at [19, 123] on input "25" at bounding box center [19, 124] width 20 height 11
type input "125"
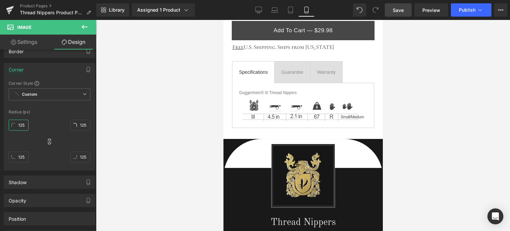
scroll to position [390, 0]
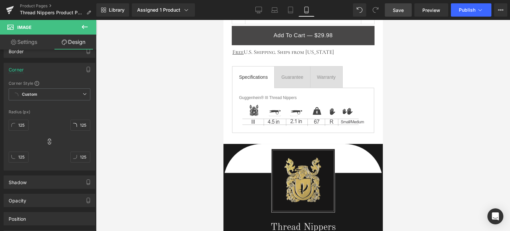
click at [405, 10] on link "Save" at bounding box center [398, 9] width 27 height 13
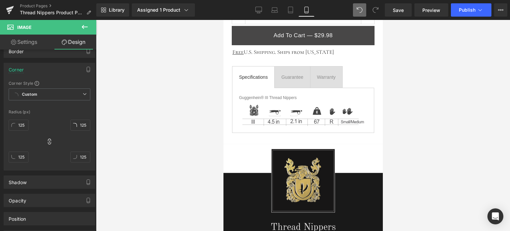
type input "52.96"
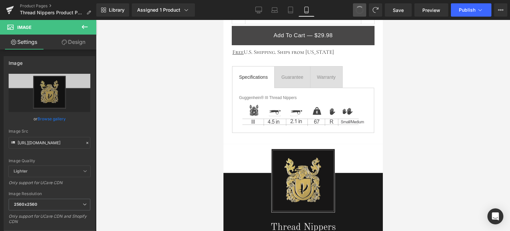
type input "https://cdn.shopify.com/s/files/1/0566/0963/6442/files/1_fe9e7bd3-412a-49e3-9c1…"
click at [81, 44] on link "Design" at bounding box center [73, 42] width 48 height 15
type input "0"
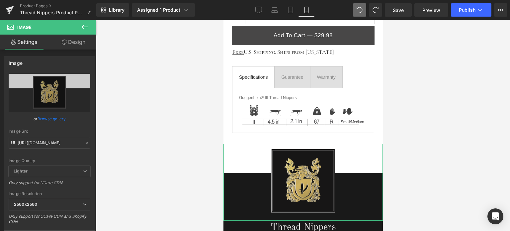
type input "0"
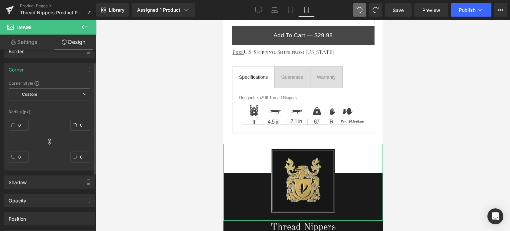
scroll to position [20, 0]
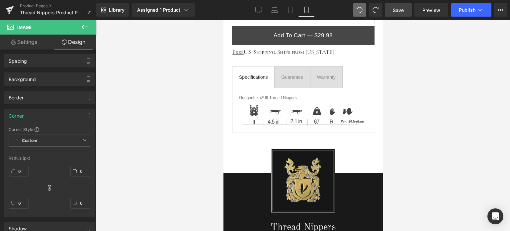
click at [401, 7] on span "Save" at bounding box center [398, 10] width 11 height 7
click at [398, 11] on span "Save" at bounding box center [398, 10] width 11 height 7
click at [39, 7] on link "Product Pages" at bounding box center [58, 5] width 76 height 5
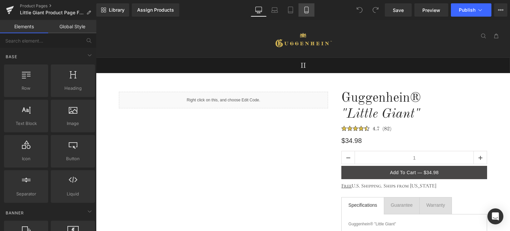
click at [305, 10] on icon at bounding box center [306, 10] width 7 height 7
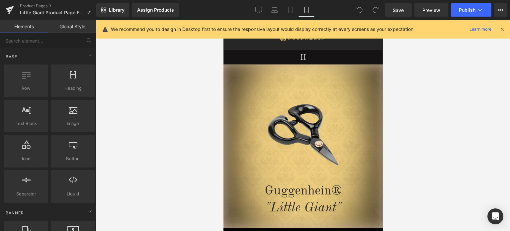
click at [501, 30] on icon at bounding box center [502, 29] width 6 height 6
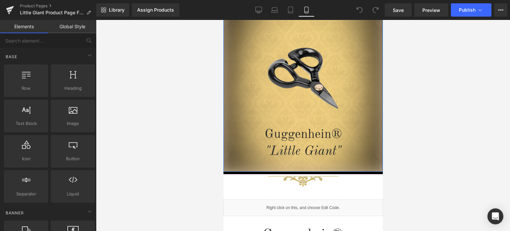
scroll to position [133, 0]
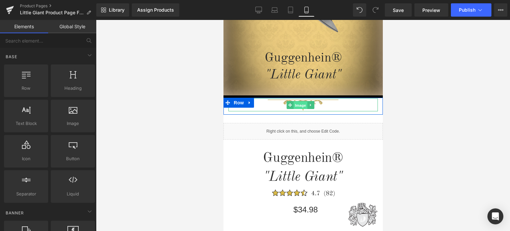
click at [300, 106] on span "Image" at bounding box center [300, 105] width 14 height 8
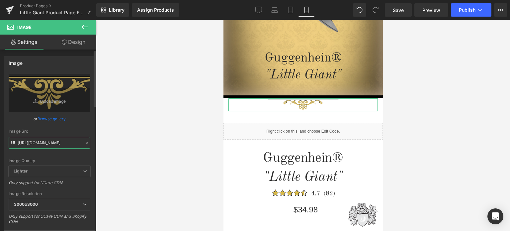
click at [48, 146] on input "[URL][DOMAIN_NAME]" at bounding box center [50, 143] width 82 height 12
paste input "e2fbb5a5-286b-4dab-ab91-eabc597d0273.jpg?v=1756510760"
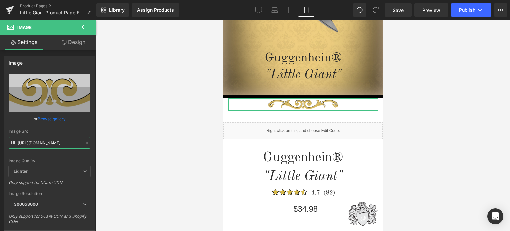
type input "[URL][DOMAIN_NAME]"
click at [71, 41] on link "Design" at bounding box center [73, 42] width 48 height 15
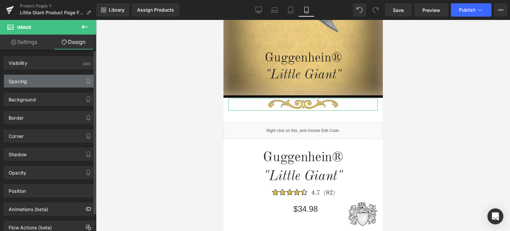
click at [44, 82] on div "Spacing" at bounding box center [49, 81] width 91 height 13
type input "0"
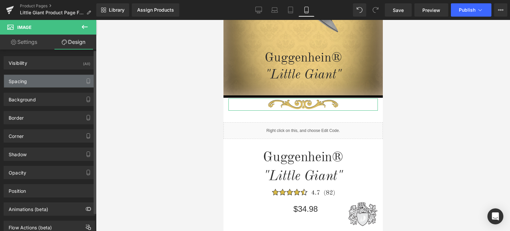
type input "1"
type input "0"
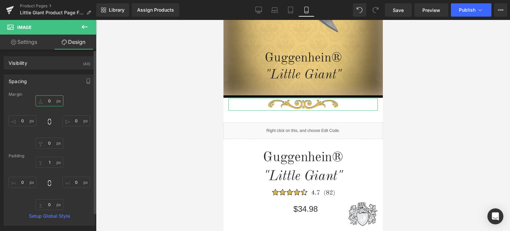
click at [49, 100] on input "0" at bounding box center [50, 100] width 28 height 11
type input "5"
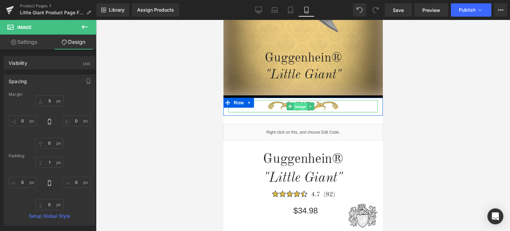
click at [299, 107] on span "Image" at bounding box center [300, 106] width 14 height 8
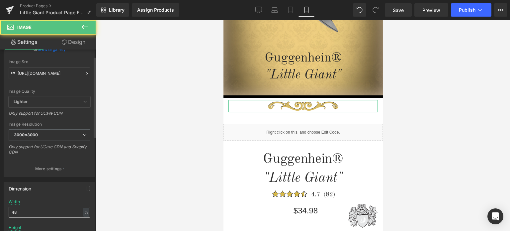
scroll to position [133, 0]
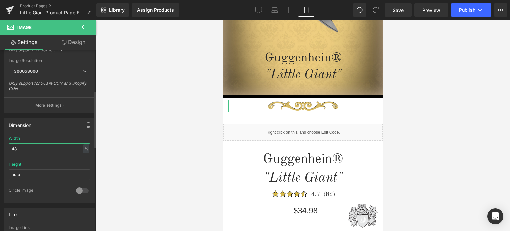
drag, startPoint x: 15, startPoint y: 147, endPoint x: 20, endPoint y: 147, distance: 5.0
click at [20, 147] on input "48" at bounding box center [50, 148] width 82 height 11
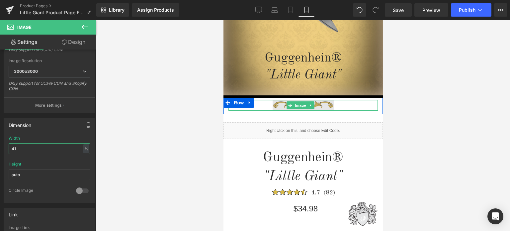
click at [299, 107] on span "Image" at bounding box center [300, 105] width 14 height 8
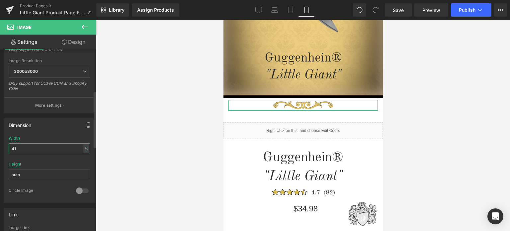
click at [11, 147] on input "41" at bounding box center [50, 148] width 82 height 11
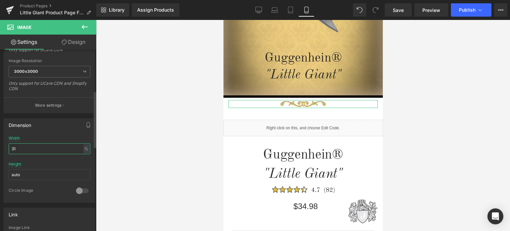
click at [16, 147] on input "31" at bounding box center [50, 148] width 82 height 11
type input "34"
click at [77, 42] on link "Design" at bounding box center [73, 42] width 48 height 15
click at [0, 0] on div "Spacing" at bounding box center [0, 0] width 0 height 0
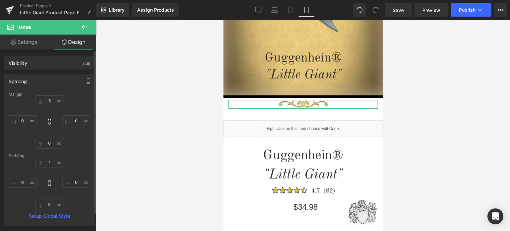
type input "5"
type input "0"
type input "1"
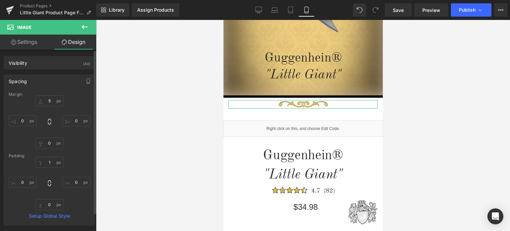
type input "0"
click at [50, 99] on input "5" at bounding box center [50, 100] width 28 height 11
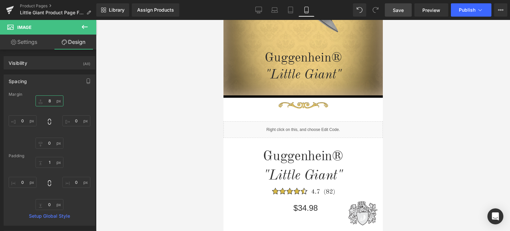
type input "8"
click at [401, 13] on span "Save" at bounding box center [398, 10] width 11 height 7
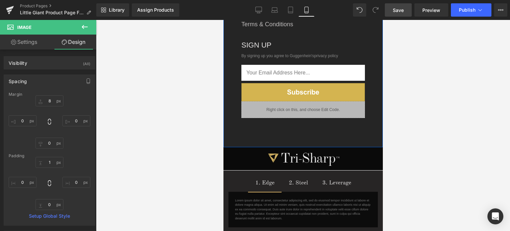
scroll to position [1212, 0]
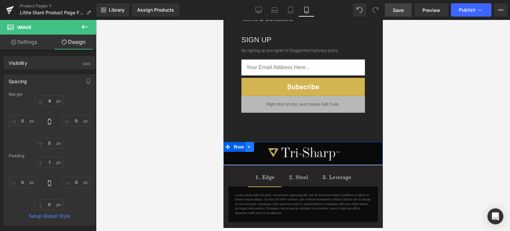
click at [248, 145] on icon at bounding box center [248, 146] width 1 height 3
click at [256, 144] on icon at bounding box center [258, 146] width 5 height 5
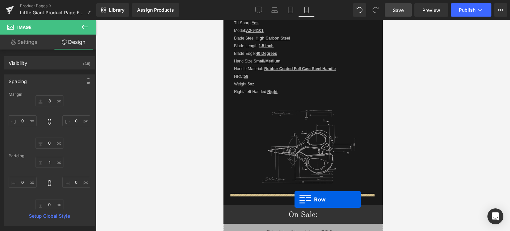
scroll to position [831, 0]
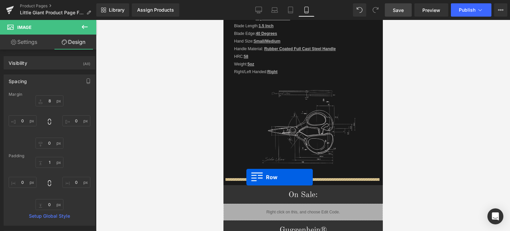
drag, startPoint x: 226, startPoint y: 149, endPoint x: 246, endPoint y: 177, distance: 34.2
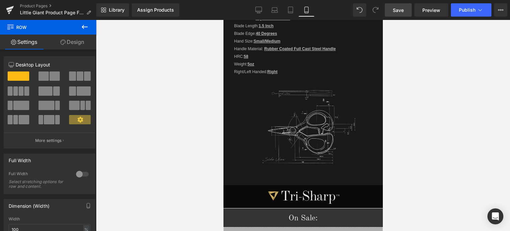
click at [401, 10] on span "Save" at bounding box center [398, 10] width 11 height 7
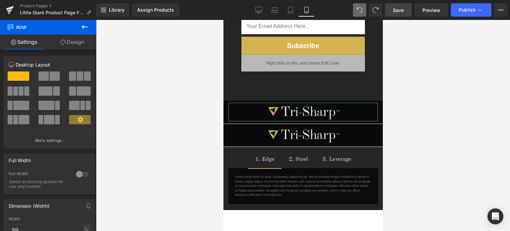
scroll to position [1277, 0]
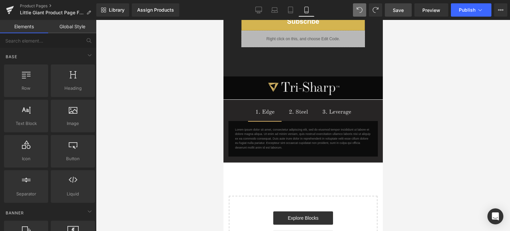
click at [401, 10] on span "Save" at bounding box center [398, 10] width 11 height 7
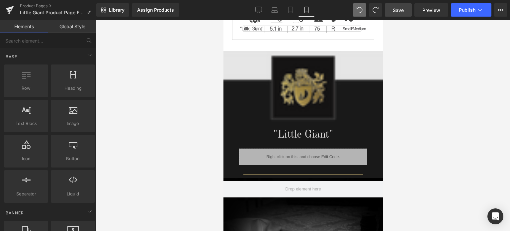
scroll to position [414, 0]
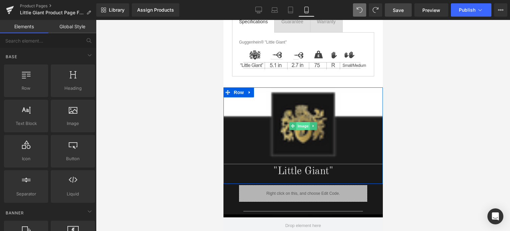
click at [297, 125] on span "Image" at bounding box center [303, 126] width 14 height 8
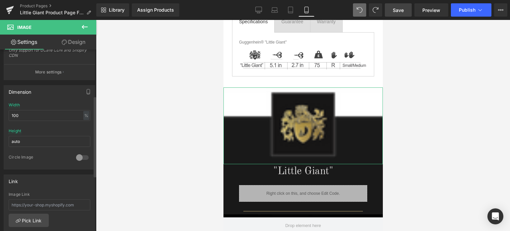
scroll to position [66, 0]
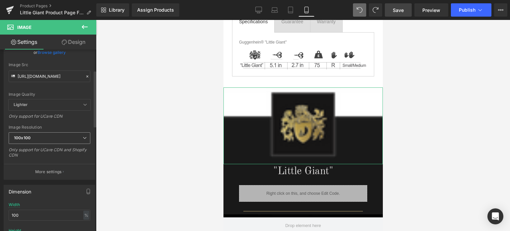
click at [41, 135] on span "100x100" at bounding box center [50, 138] width 82 height 12
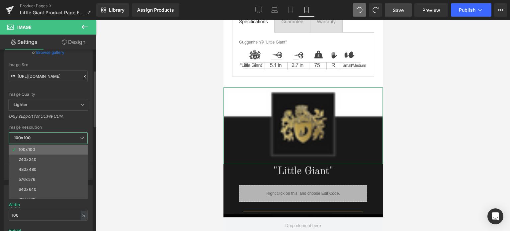
scroll to position [95, 0]
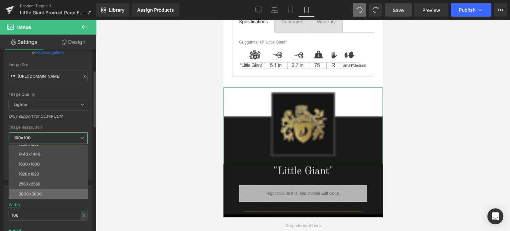
click at [38, 191] on div "3000x3000" at bounding box center [30, 193] width 23 height 5
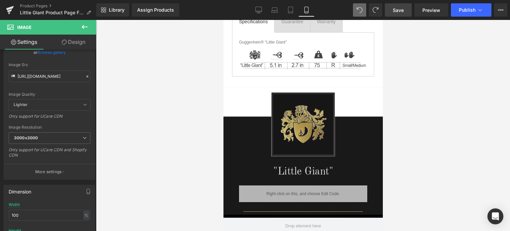
click at [398, 10] on span "Save" at bounding box center [398, 10] width 11 height 7
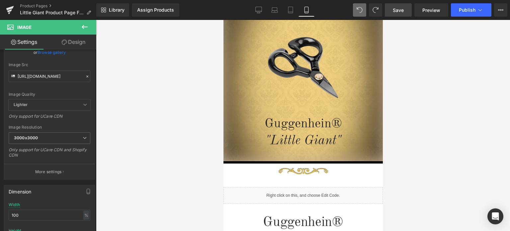
scroll to position [0, 0]
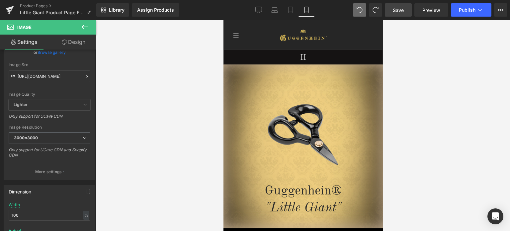
drag, startPoint x: 381, startPoint y: 89, endPoint x: 618, endPoint y: 53, distance: 240.0
click at [402, 8] on span "Save" at bounding box center [398, 10] width 11 height 7
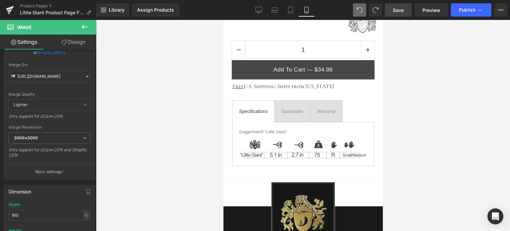
scroll to position [398, 0]
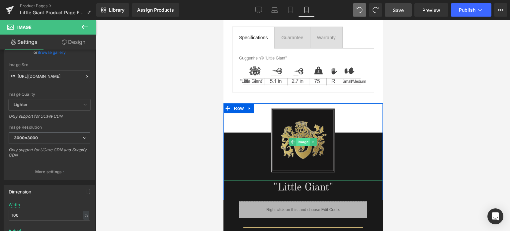
click at [300, 141] on span "Image" at bounding box center [303, 142] width 14 height 8
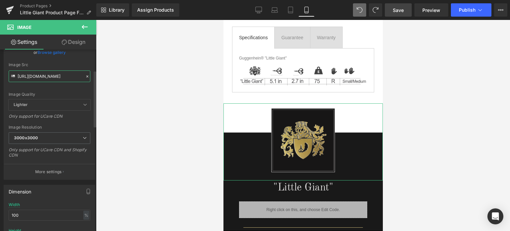
click at [45, 78] on input "https://cdn.shopify.com/s/files/1/0566/0963/6442/files/4-1_486f5b23-d626-4ee1-9…" at bounding box center [50, 76] width 82 height 12
paste input "2.png?v=1756511365"
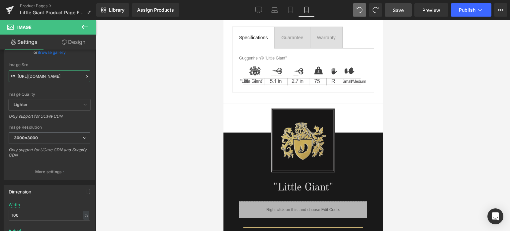
type input "https://cdn.shopify.com/s/files/1/0566/0963/6442/files/4-2_3000x3000.png?v=1756…"
click at [404, 13] on link "Save" at bounding box center [398, 9] width 27 height 13
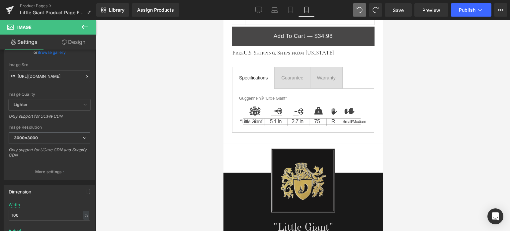
scroll to position [332, 0]
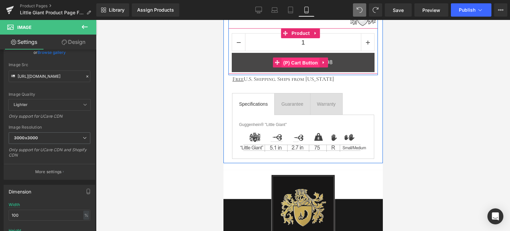
click at [299, 61] on span "(P) Cart Button" at bounding box center [300, 63] width 38 height 10
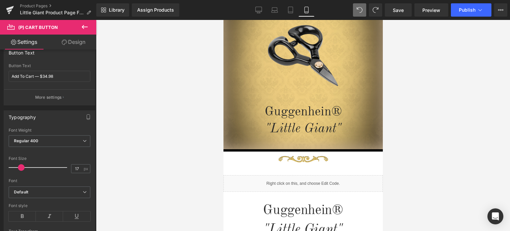
scroll to position [0, 0]
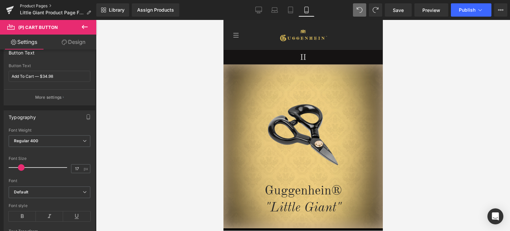
click at [34, 5] on link "Product Pages" at bounding box center [58, 5] width 76 height 5
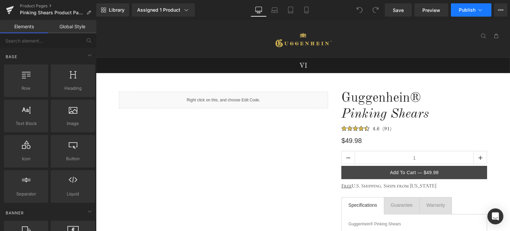
click at [473, 11] on span "Publish" at bounding box center [467, 9] width 17 height 5
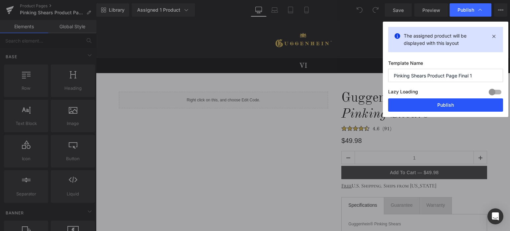
drag, startPoint x: 445, startPoint y: 103, endPoint x: 324, endPoint y: 61, distance: 127.5
click at [445, 103] on button "Publish" at bounding box center [445, 104] width 115 height 13
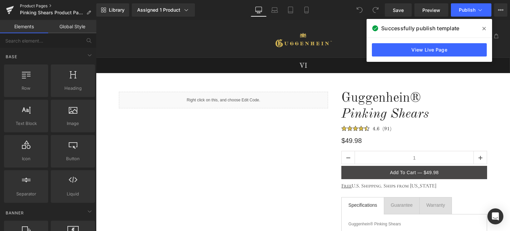
click at [37, 5] on link "Product Pages" at bounding box center [58, 5] width 76 height 5
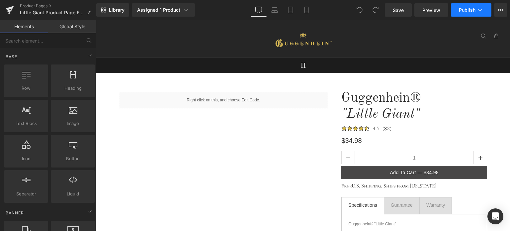
click at [473, 9] on span "Publish" at bounding box center [467, 9] width 17 height 5
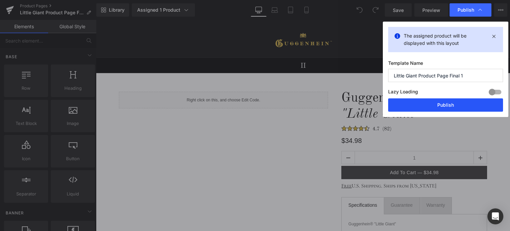
click at [459, 105] on button "Publish" at bounding box center [445, 104] width 115 height 13
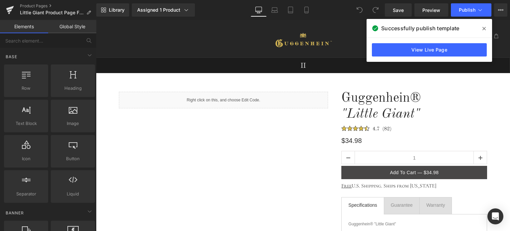
click at [485, 28] on span at bounding box center [484, 28] width 11 height 11
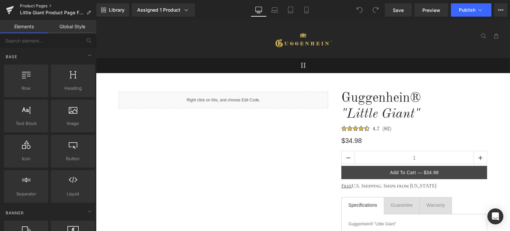
click at [39, 6] on link "Product Pages" at bounding box center [58, 5] width 76 height 5
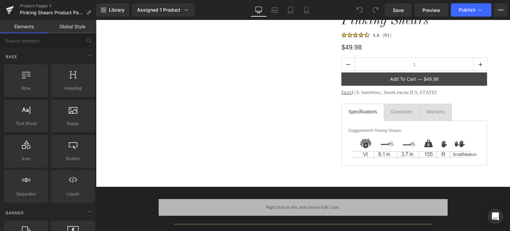
scroll to position [66, 0]
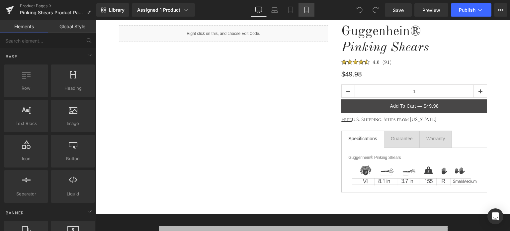
click at [306, 10] on icon at bounding box center [306, 10] width 7 height 7
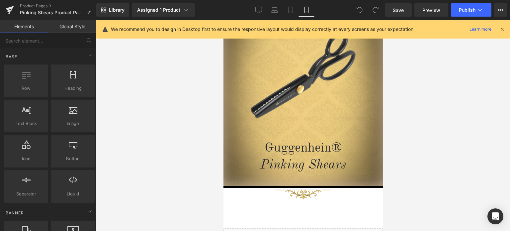
click at [502, 29] on icon at bounding box center [502, 29] width 6 height 6
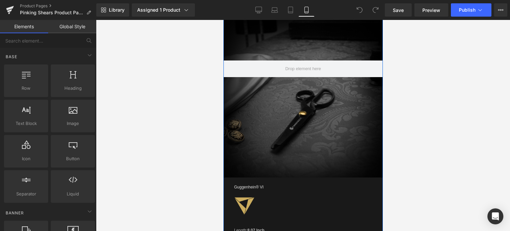
scroll to position [465, 0]
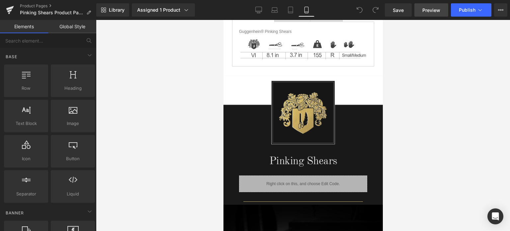
click at [425, 8] on span "Preview" at bounding box center [431, 10] width 18 height 7
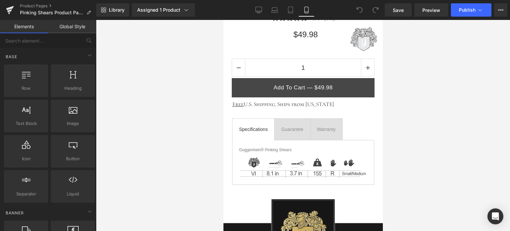
scroll to position [332, 0]
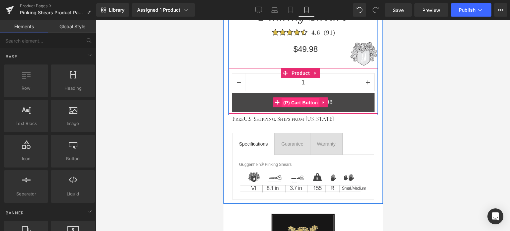
click at [304, 101] on span "(P) Cart Button" at bounding box center [300, 103] width 38 height 10
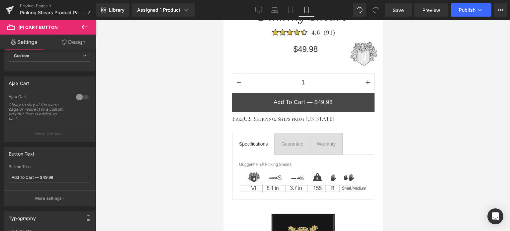
scroll to position [0, 0]
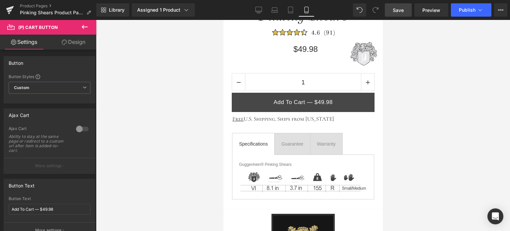
click at [399, 9] on span "Save" at bounding box center [398, 10] width 11 height 7
